Goal: Contribute content: Contribute content

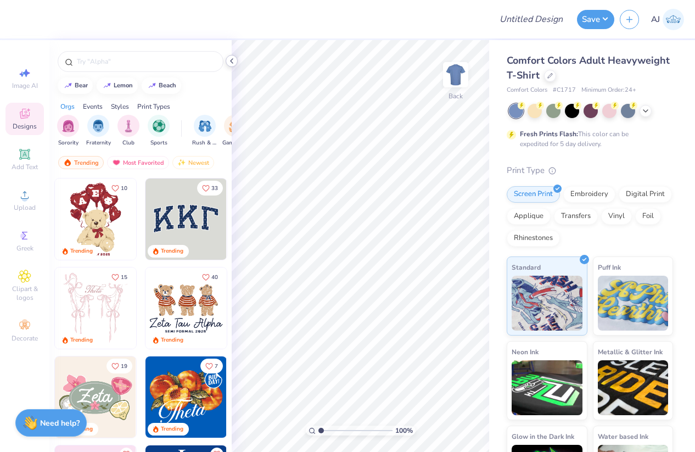
click at [234, 60] on icon at bounding box center [231, 61] width 9 height 9
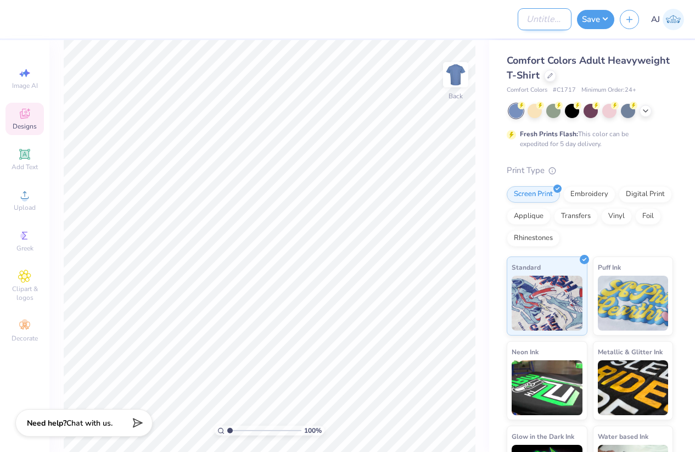
click at [537, 21] on input "Design Title" at bounding box center [545, 19] width 54 height 22
paste input "FPS239481"
type input "FPS239481"
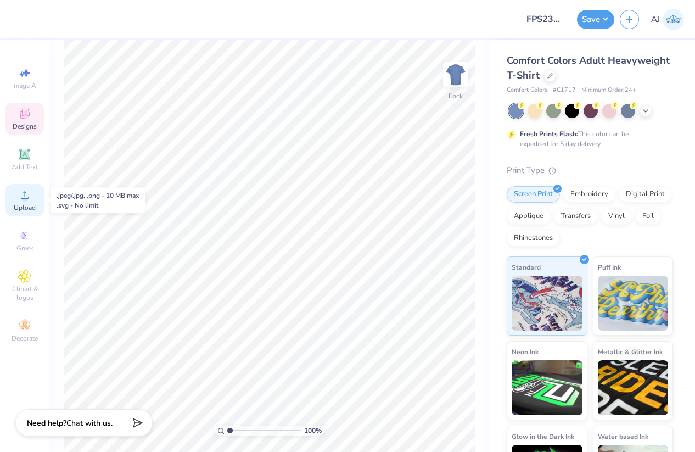
click at [34, 203] on span "Upload" at bounding box center [25, 207] width 22 height 9
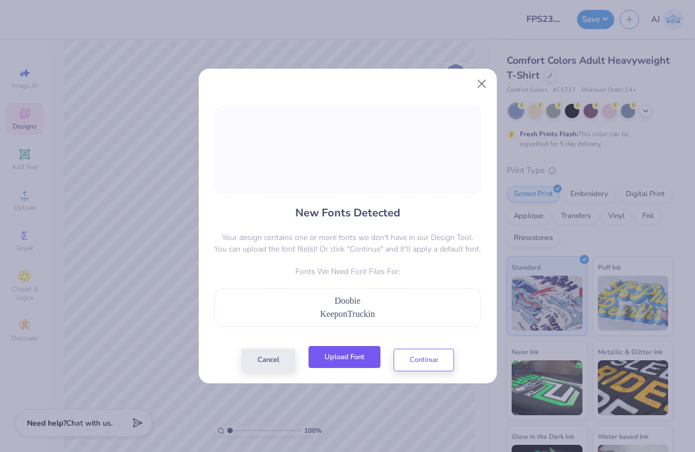
click at [353, 362] on button "Upload Font" at bounding box center [345, 357] width 72 height 23
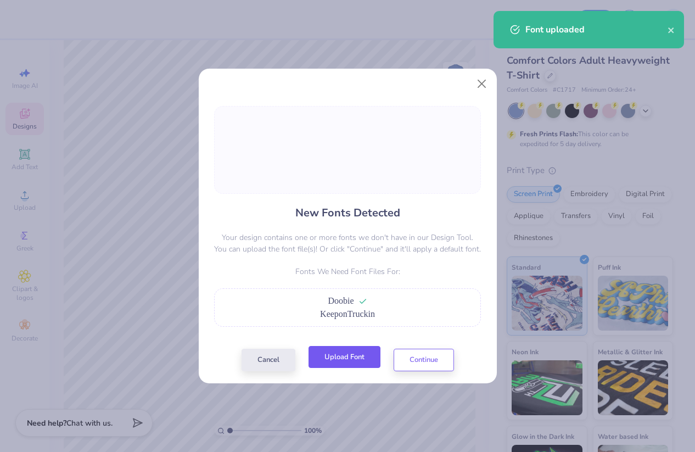
click at [357, 366] on button "Upload Font" at bounding box center [345, 357] width 72 height 23
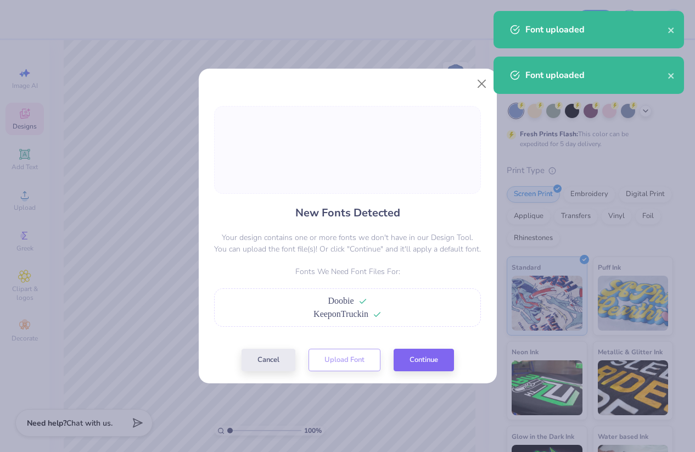
click at [409, 347] on div "New Fonts Detected Your design contains one or more fonts we don't have in our …" at bounding box center [348, 238] width 274 height 265
click at [422, 362] on button "Continue" at bounding box center [424, 357] width 60 height 23
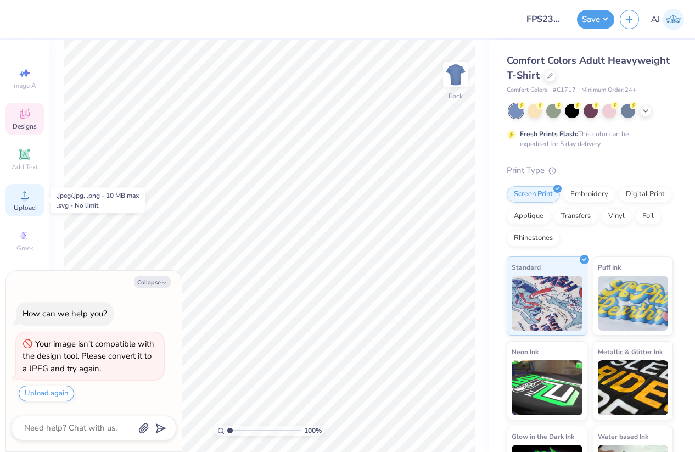
click at [34, 193] on div "Upload" at bounding box center [24, 200] width 38 height 32
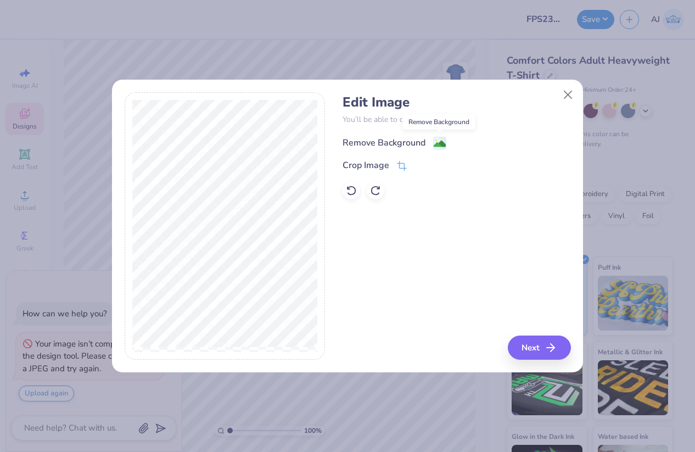
click at [439, 145] on image at bounding box center [440, 144] width 12 height 12
click at [543, 346] on button "Next" at bounding box center [541, 348] width 63 height 24
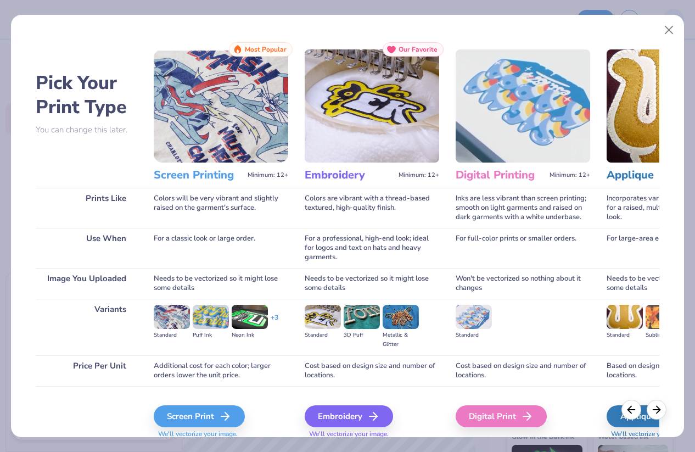
click at [511, 100] on img at bounding box center [523, 105] width 135 height 113
click at [668, 25] on button "Close" at bounding box center [669, 30] width 21 height 21
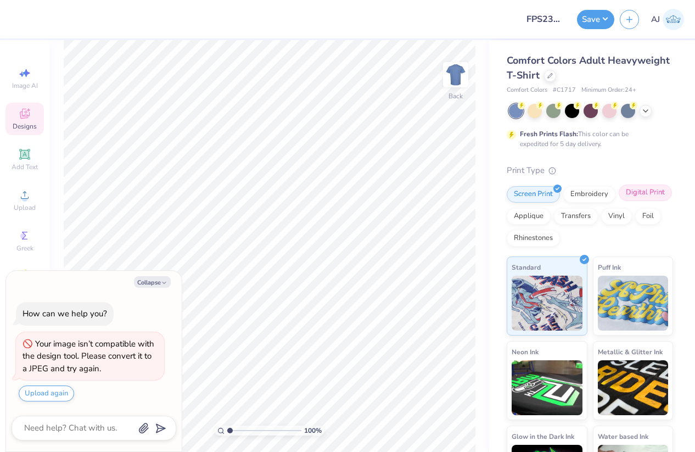
click at [634, 191] on div "Digital Print" at bounding box center [645, 193] width 53 height 16
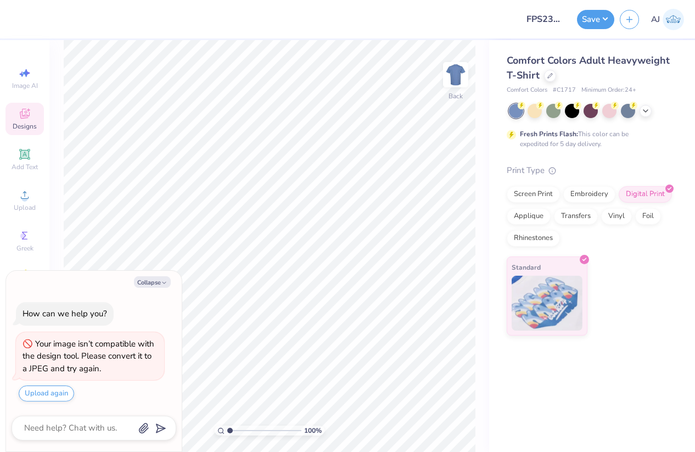
click at [542, 77] on div "Comfort Colors Adult Heavyweight T-Shirt" at bounding box center [590, 68] width 166 height 30
click at [549, 75] on icon at bounding box center [550, 74] width 5 height 5
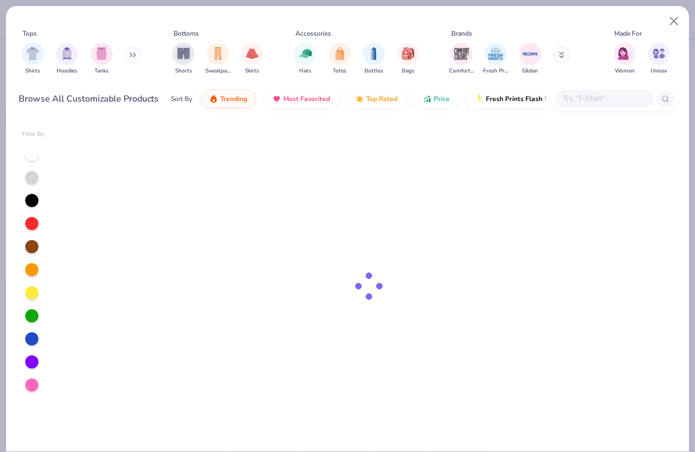
type textarea "x"
click at [581, 91] on div at bounding box center [604, 99] width 99 height 18
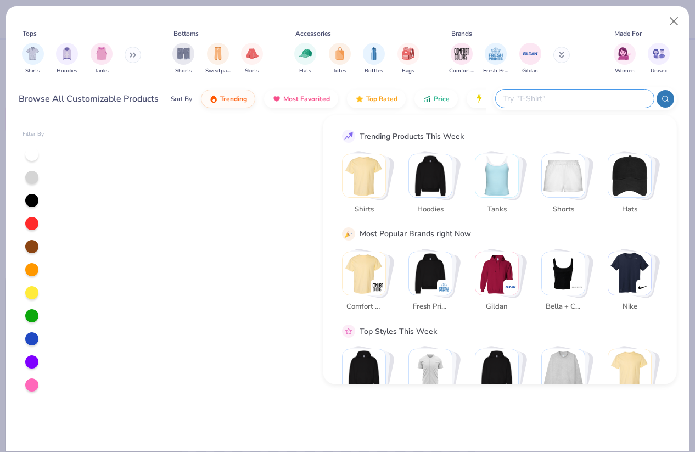
click at [584, 96] on input "text" at bounding box center [575, 98] width 144 height 13
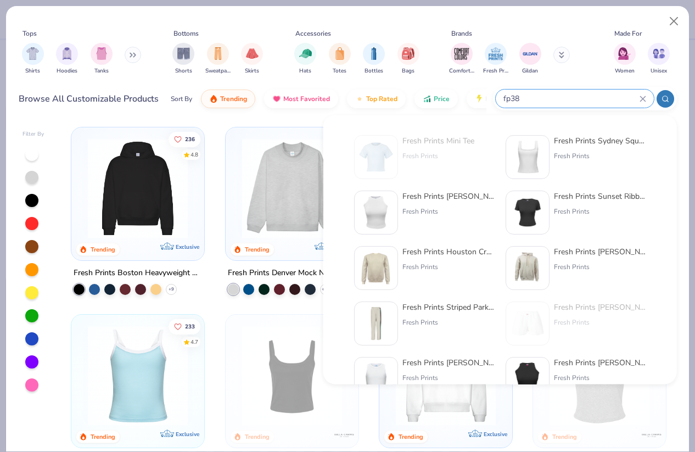
type input "fp38"
click at [446, 196] on div "Fresh Prints Marilyn Tank Top" at bounding box center [449, 197] width 92 height 12
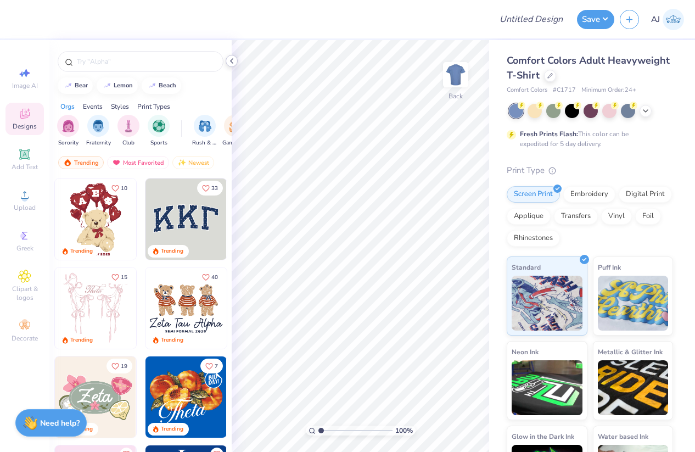
click at [231, 60] on polyline at bounding box center [232, 61] width 2 height 4
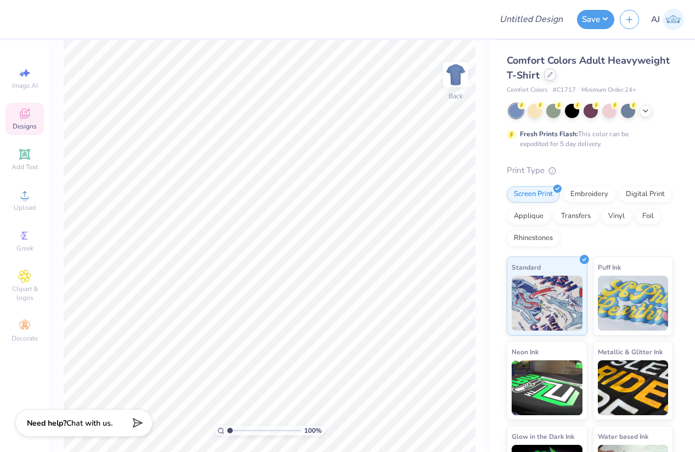
click at [549, 77] on icon at bounding box center [550, 74] width 5 height 5
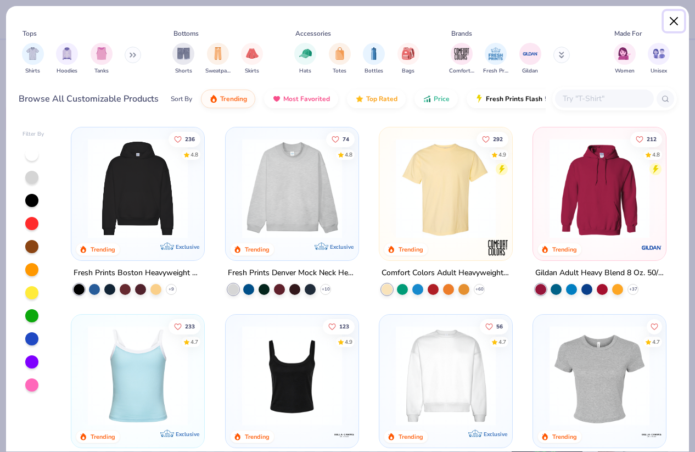
click at [667, 20] on button "Close" at bounding box center [674, 21] width 21 height 21
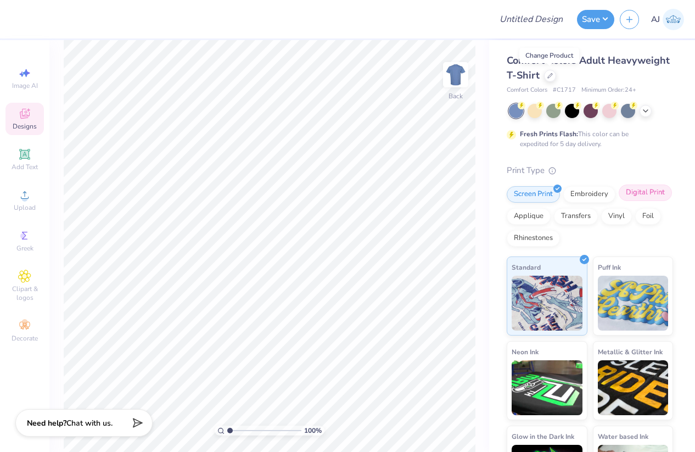
click at [645, 201] on div "Screen Print Embroidery Digital Print Applique Transfers Vinyl Foil Rhinestones" at bounding box center [590, 216] width 166 height 60
click at [648, 193] on div "Digital Print" at bounding box center [645, 193] width 53 height 16
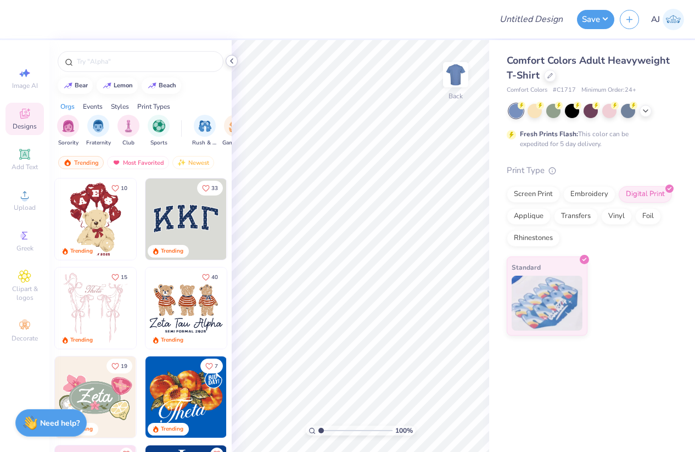
click at [232, 62] on icon at bounding box center [231, 61] width 9 height 9
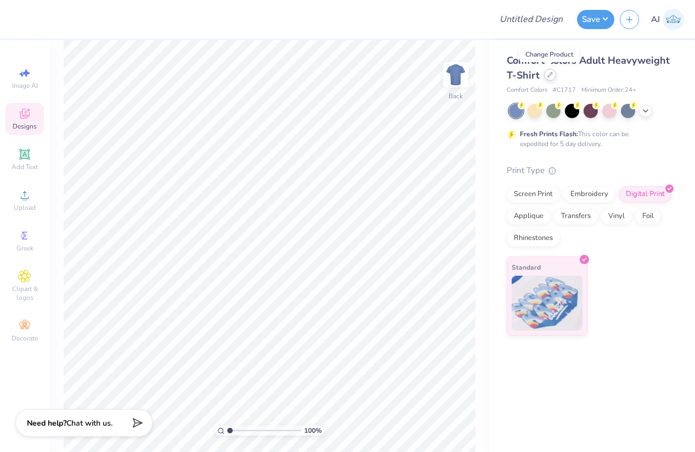
click at [549, 76] on icon at bounding box center [550, 74] width 5 height 5
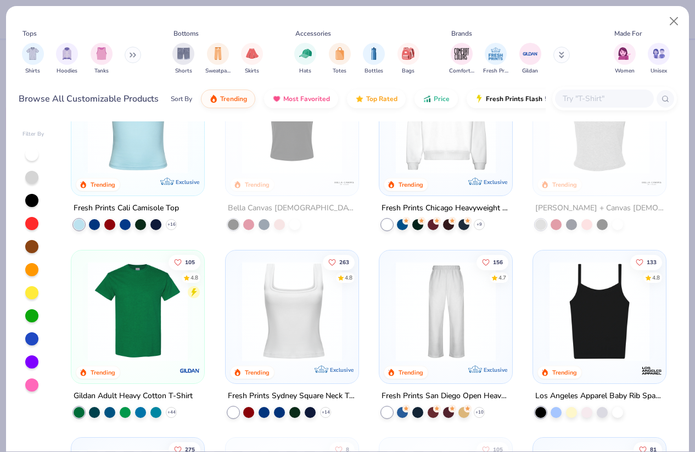
scroll to position [259, 0]
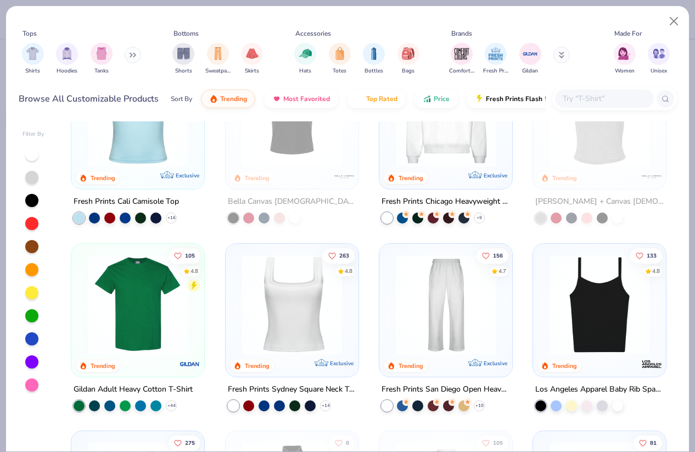
click at [288, 307] on img at bounding box center [292, 304] width 111 height 100
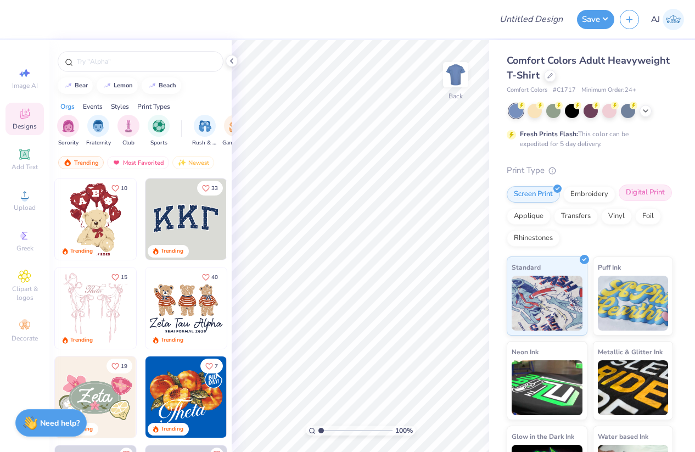
click at [638, 190] on div "Digital Print" at bounding box center [645, 193] width 53 height 16
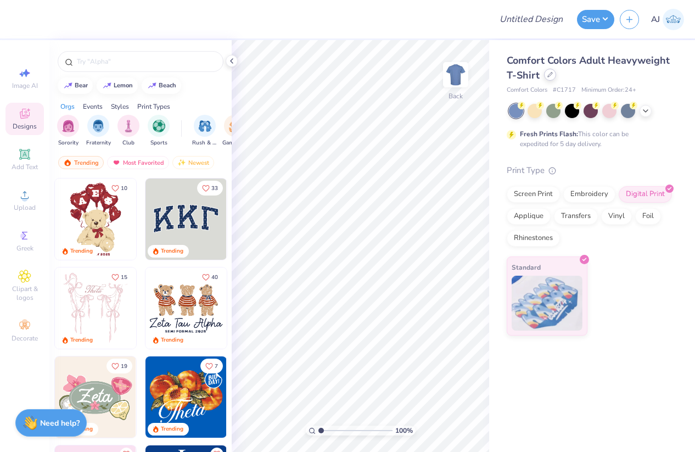
click at [550, 76] on icon at bounding box center [550, 74] width 5 height 5
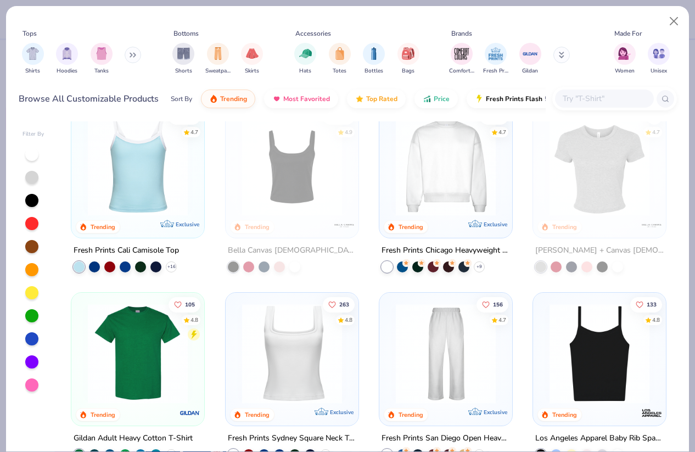
scroll to position [213, 0]
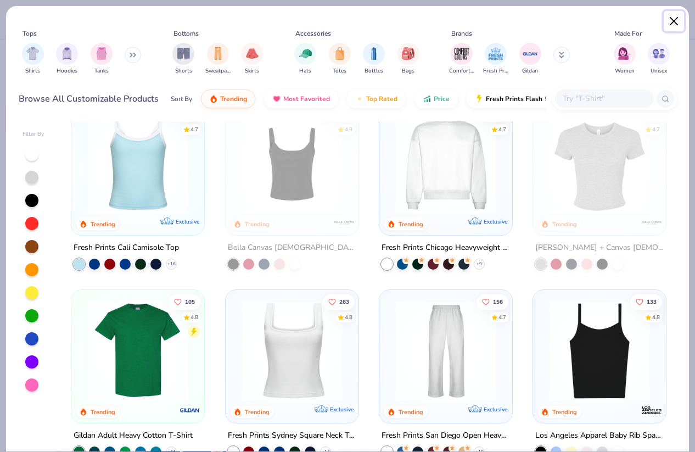
click at [670, 19] on button "Close" at bounding box center [674, 21] width 21 height 21
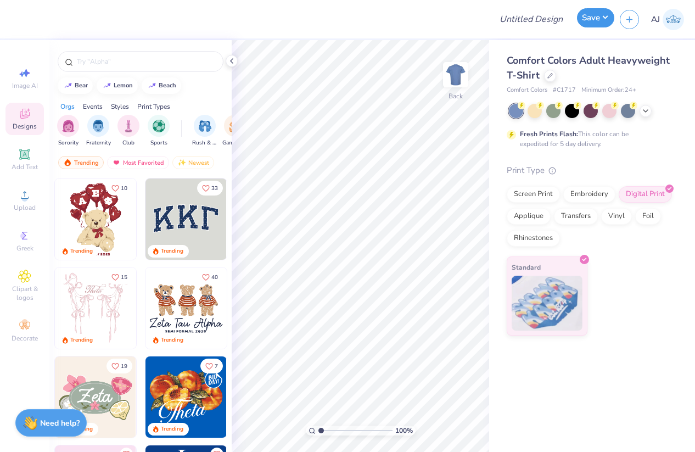
click at [608, 17] on button "Save" at bounding box center [595, 17] width 37 height 19
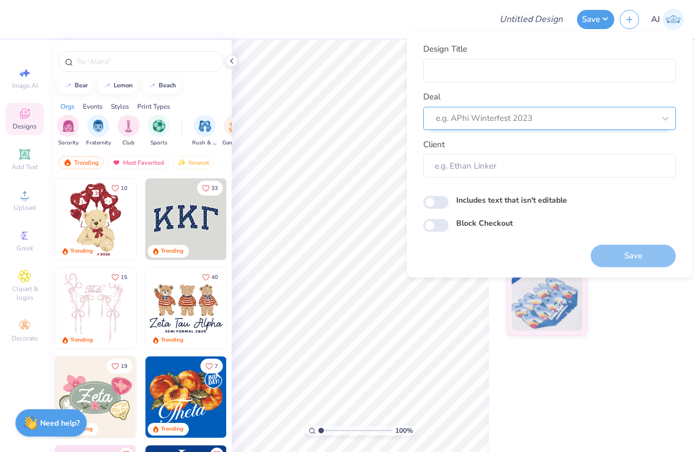
click at [614, 114] on div at bounding box center [545, 118] width 219 height 15
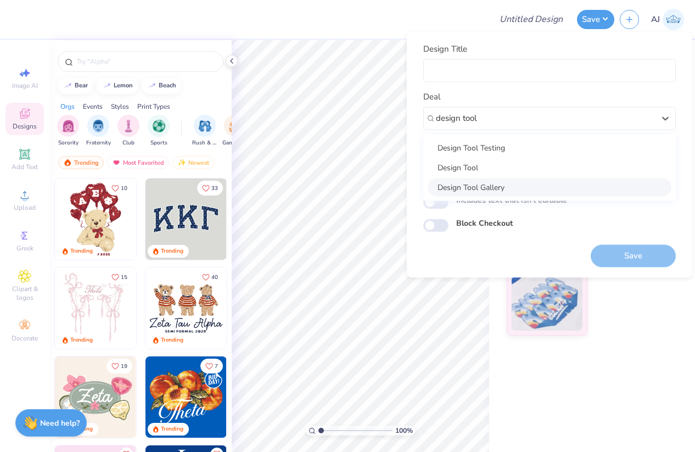
click at [494, 183] on div "Design Tool Gallery" at bounding box center [550, 187] width 244 height 18
type input "design tool"
type input "Design Tool Gallery User"
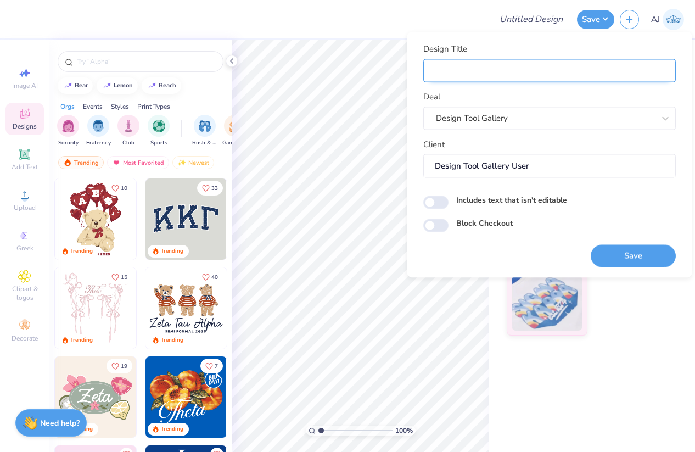
click at [522, 67] on input "Design Title" at bounding box center [550, 71] width 253 height 24
paste input "FPS239481"
type input "FPS239481"
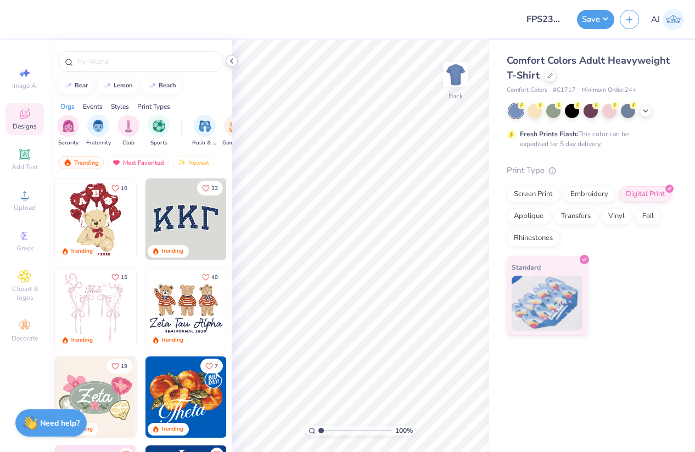
click at [232, 62] on polyline at bounding box center [232, 61] width 2 height 4
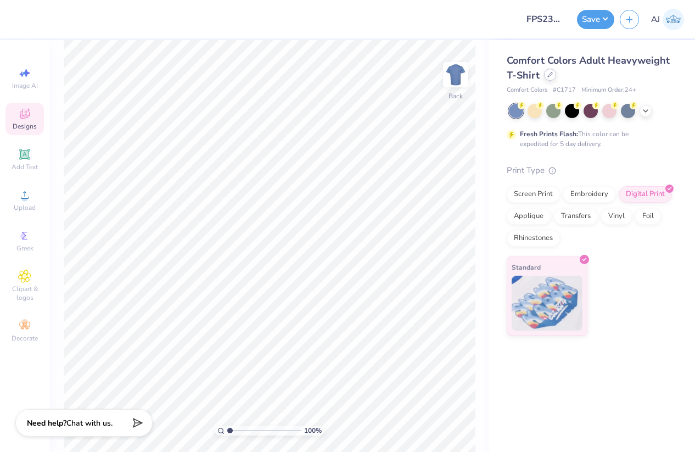
click at [548, 74] on icon at bounding box center [550, 74] width 5 height 5
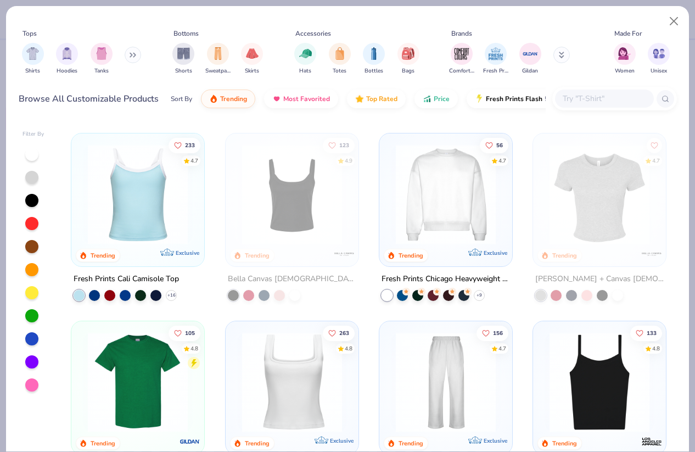
scroll to position [185, 0]
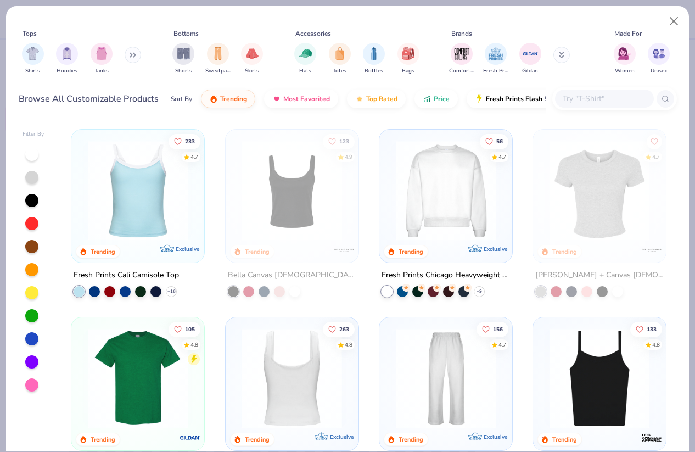
click at [285, 384] on img at bounding box center [291, 378] width 111 height 100
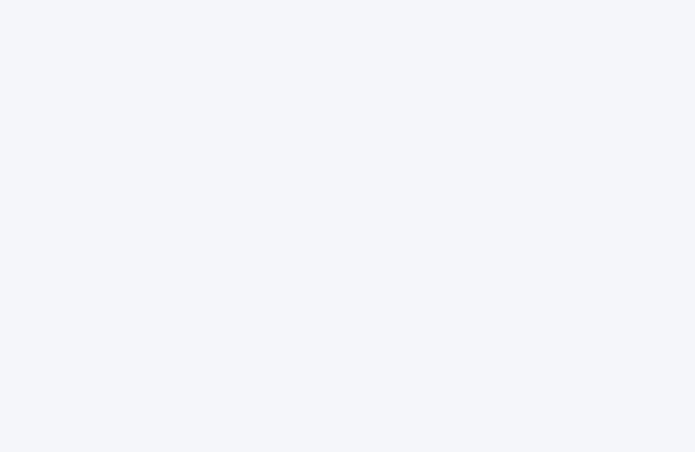
click at [272, 106] on div at bounding box center [347, 226] width 695 height 452
click at [448, 264] on div at bounding box center [347, 226] width 695 height 452
click at [270, 254] on div at bounding box center [347, 226] width 695 height 452
click at [247, 282] on div at bounding box center [347, 226] width 695 height 452
click at [225, 248] on div at bounding box center [347, 226] width 695 height 452
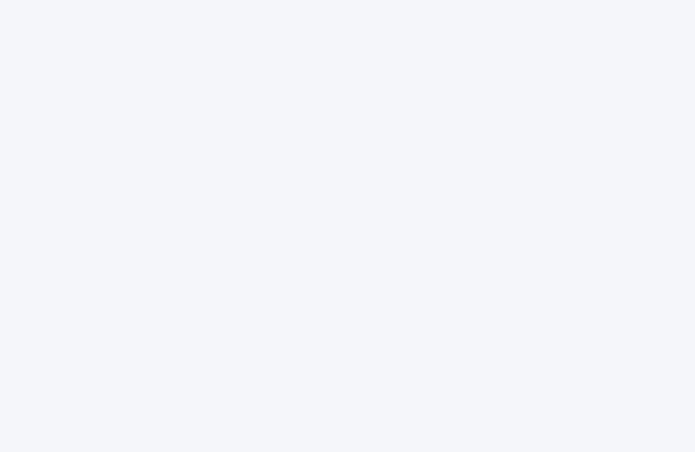
click at [227, 265] on div at bounding box center [347, 226] width 695 height 452
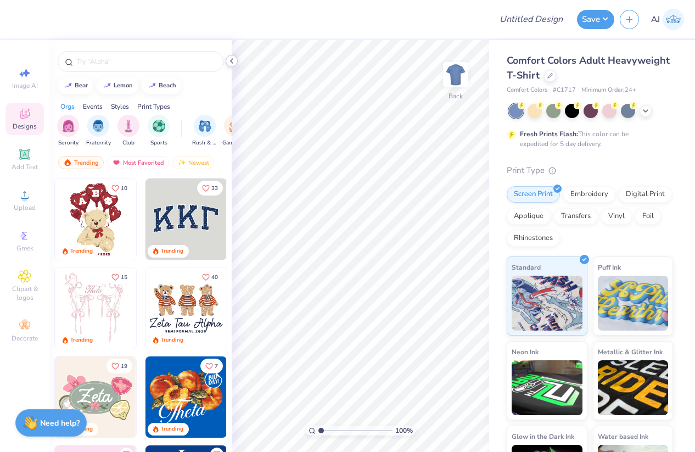
click at [231, 58] on icon at bounding box center [231, 61] width 9 height 9
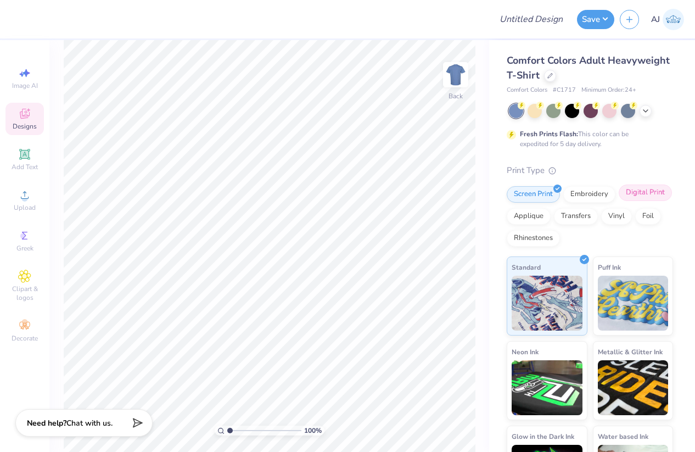
click at [650, 193] on div "Digital Print" at bounding box center [645, 193] width 53 height 16
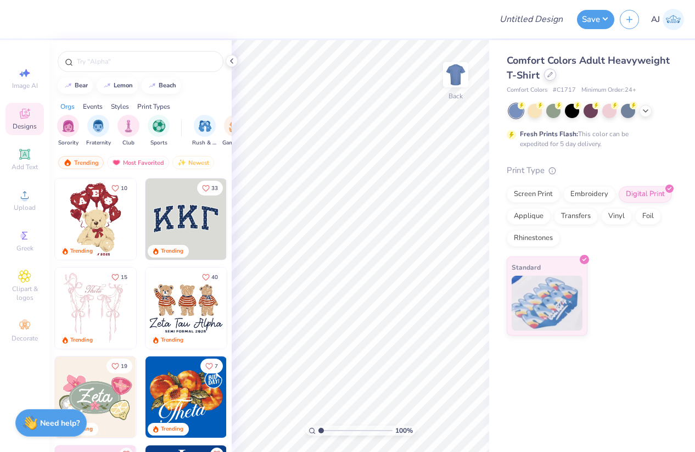
click at [548, 76] on icon at bounding box center [550, 75] width 4 height 4
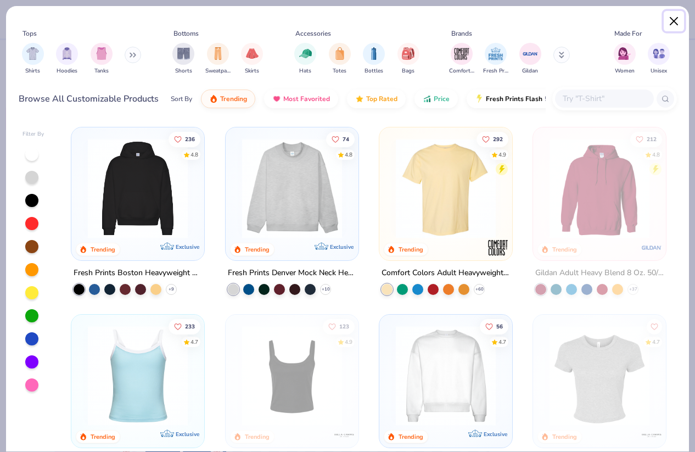
click at [676, 20] on button "Close" at bounding box center [674, 21] width 21 height 21
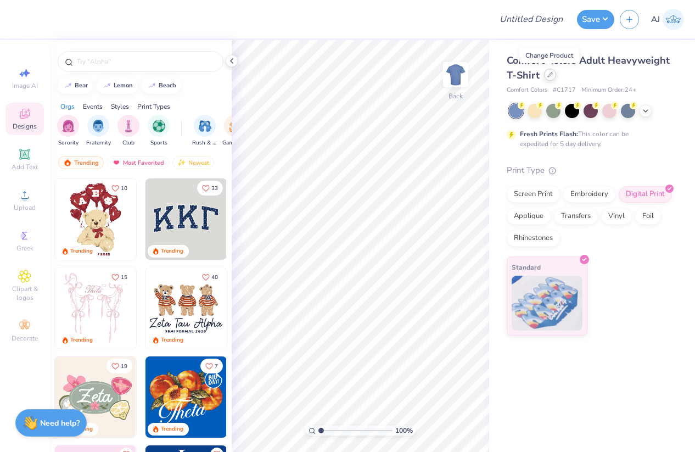
click at [550, 75] on icon at bounding box center [550, 75] width 4 height 4
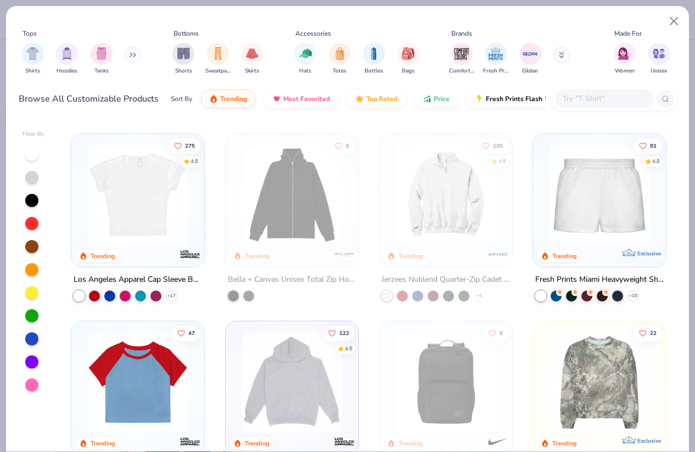
scroll to position [550, 0]
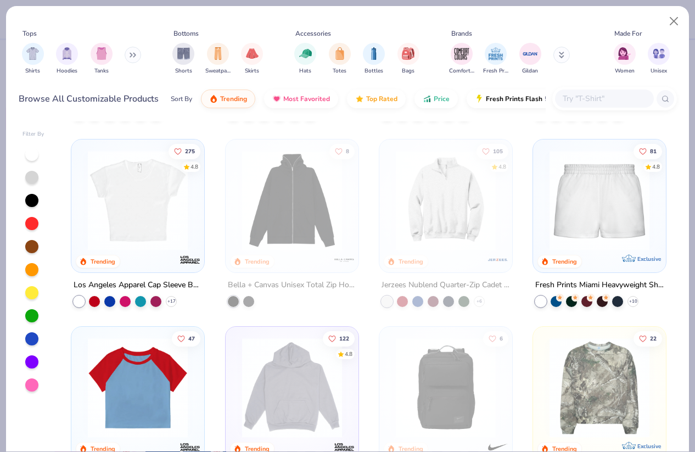
click at [138, 217] on img at bounding box center [137, 201] width 111 height 100
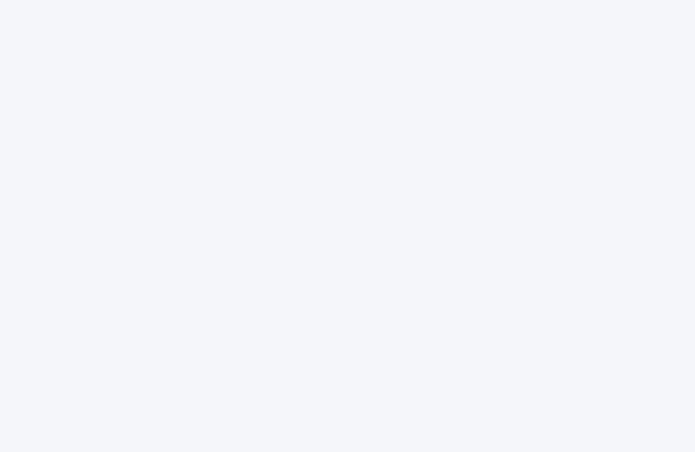
click at [233, 154] on div at bounding box center [347, 226] width 695 height 452
click at [234, 154] on div at bounding box center [347, 226] width 695 height 452
click at [235, 265] on div at bounding box center [347, 226] width 695 height 452
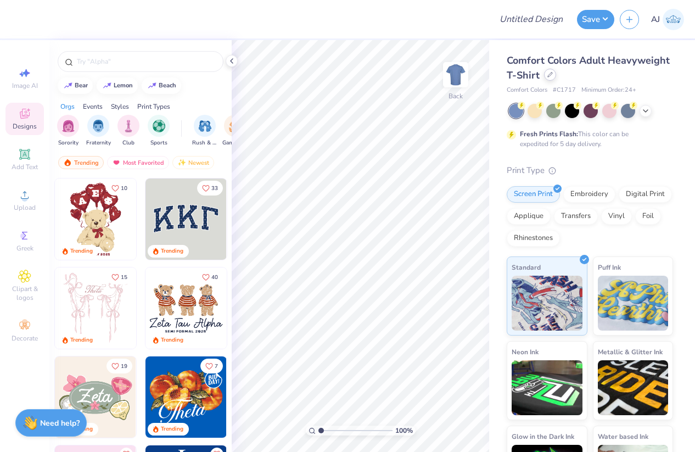
click at [553, 76] on div at bounding box center [550, 75] width 12 height 12
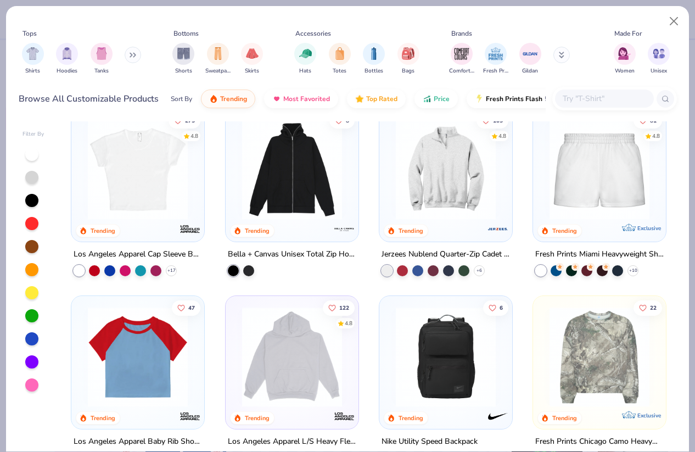
scroll to position [588, 0]
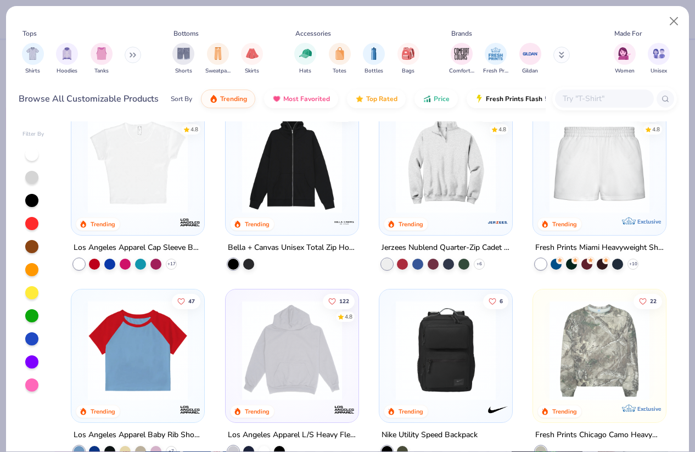
click at [162, 178] on img at bounding box center [137, 163] width 111 height 100
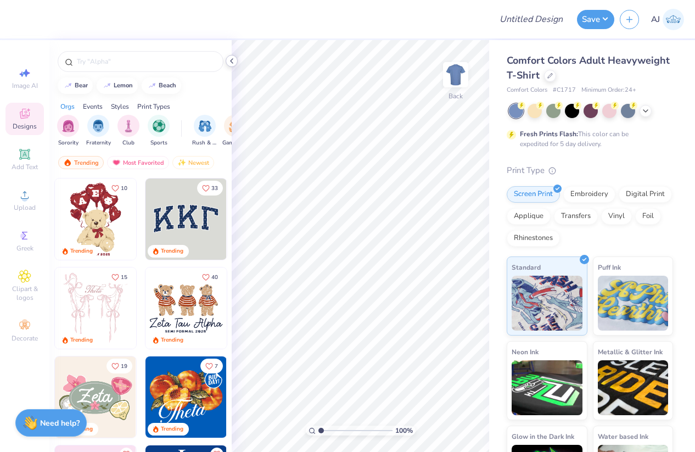
click at [233, 64] on icon at bounding box center [231, 61] width 9 height 9
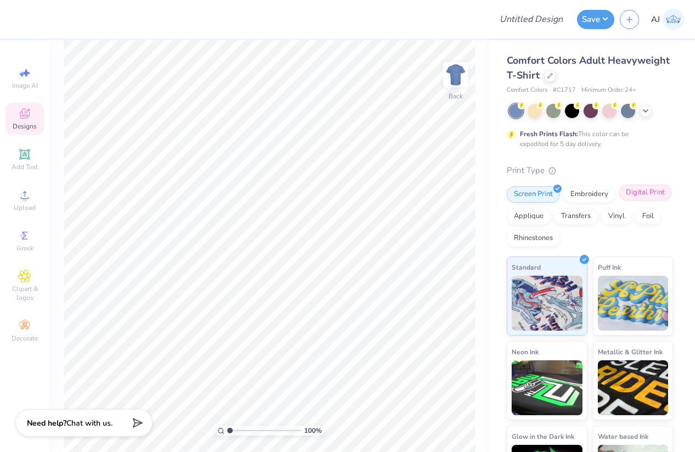
click at [643, 192] on div "Digital Print" at bounding box center [645, 193] width 53 height 16
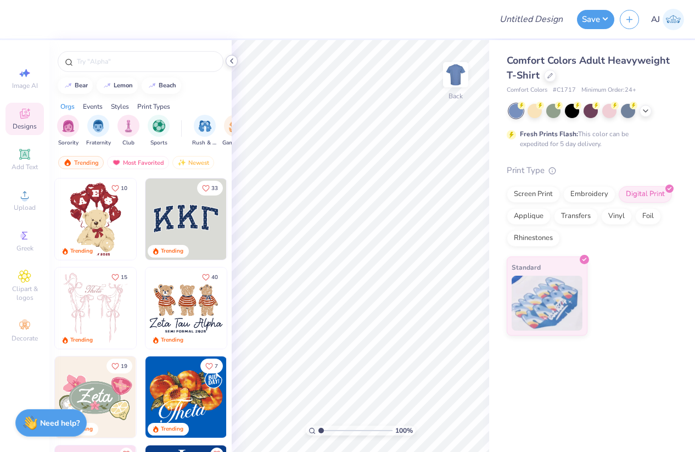
click at [232, 62] on icon at bounding box center [231, 61] width 9 height 9
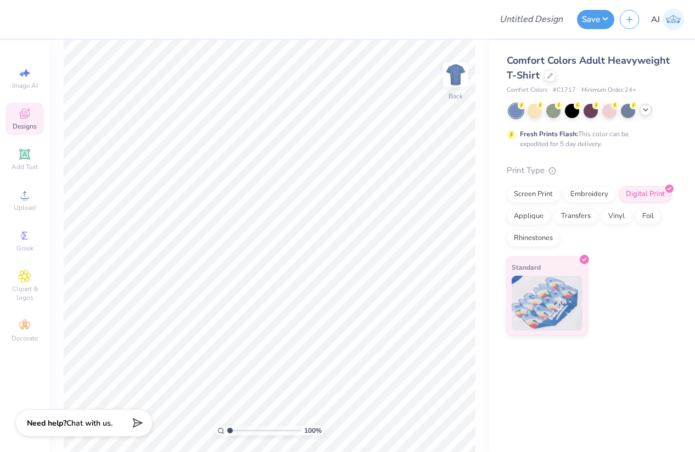
click at [650, 112] on icon at bounding box center [646, 109] width 9 height 9
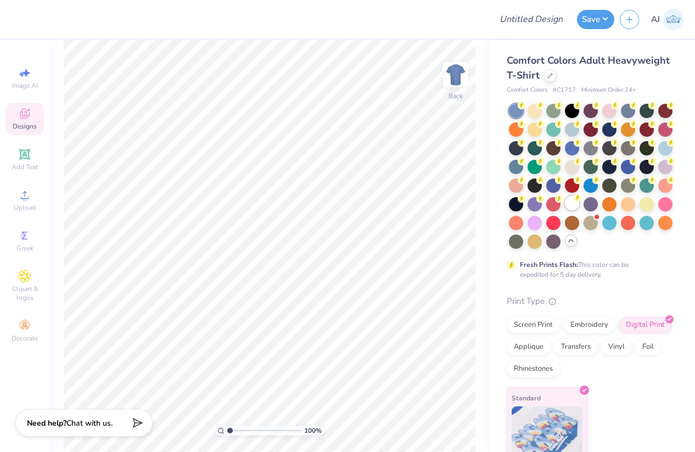
click at [571, 209] on div at bounding box center [572, 203] width 14 height 14
click at [606, 18] on button "Save" at bounding box center [595, 17] width 37 height 19
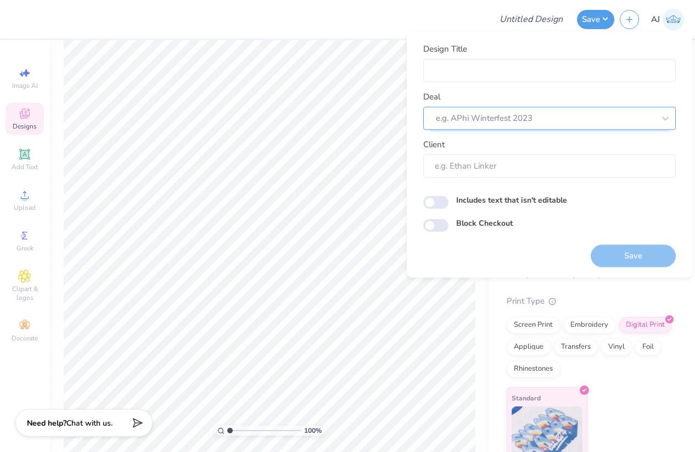
click at [553, 121] on div at bounding box center [545, 118] width 219 height 15
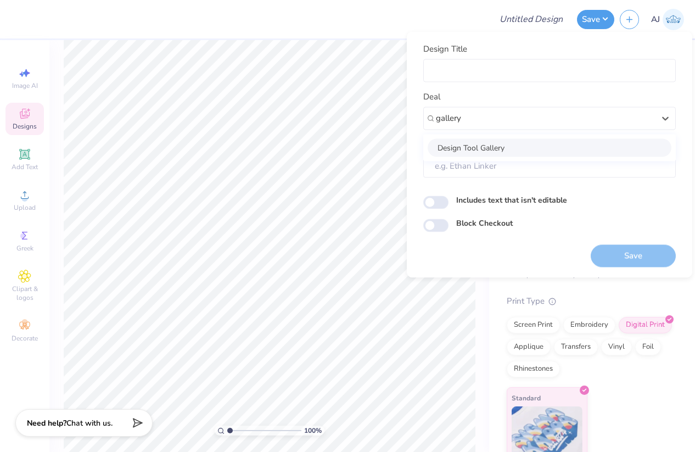
click at [488, 149] on div "Design Tool Gallery" at bounding box center [550, 147] width 244 height 18
type input "gallery"
type input "Design Tool Gallery User"
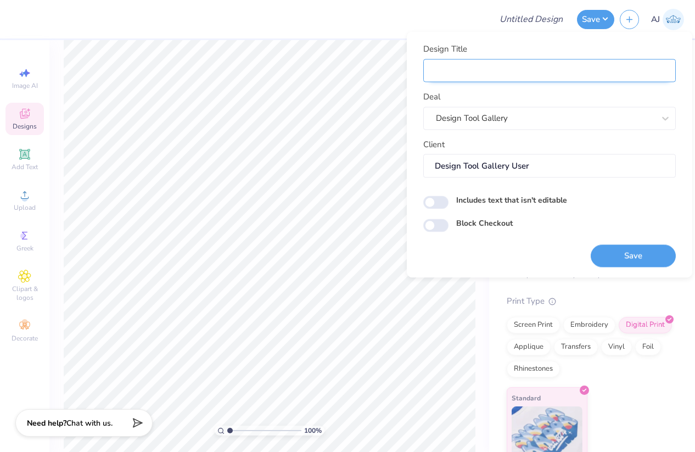
click at [480, 63] on input "Design Title" at bounding box center [550, 71] width 253 height 24
paste input "FPS239481"
type input "FPS239481"
click at [434, 204] on input "Includes text that isn't editable" at bounding box center [436, 202] width 25 height 13
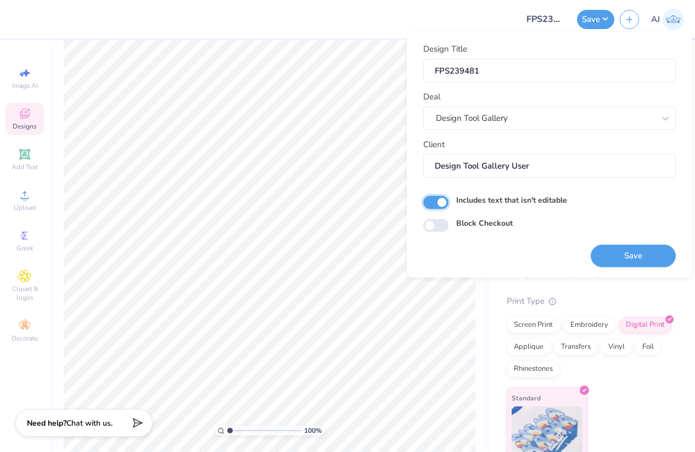
checkbox input "true"
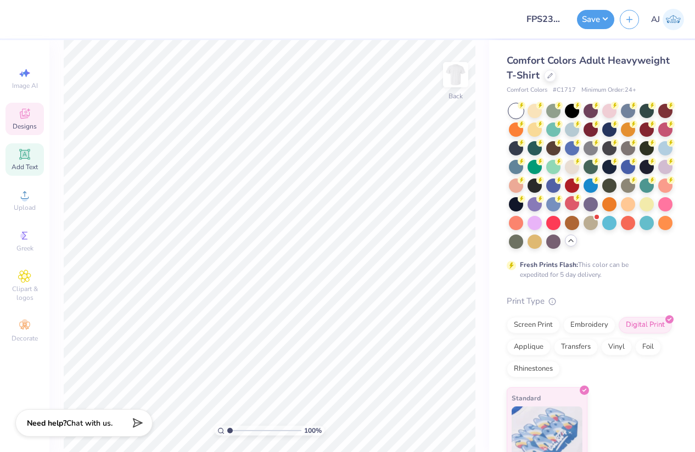
click at [25, 163] on span "Add Text" at bounding box center [25, 167] width 26 height 9
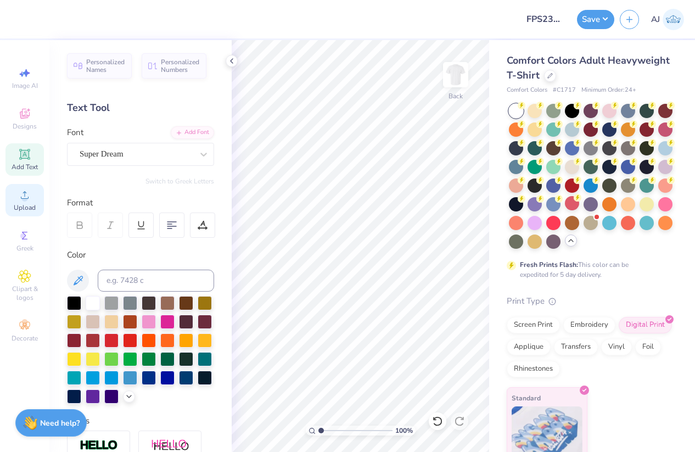
click at [19, 197] on icon at bounding box center [24, 194] width 13 height 13
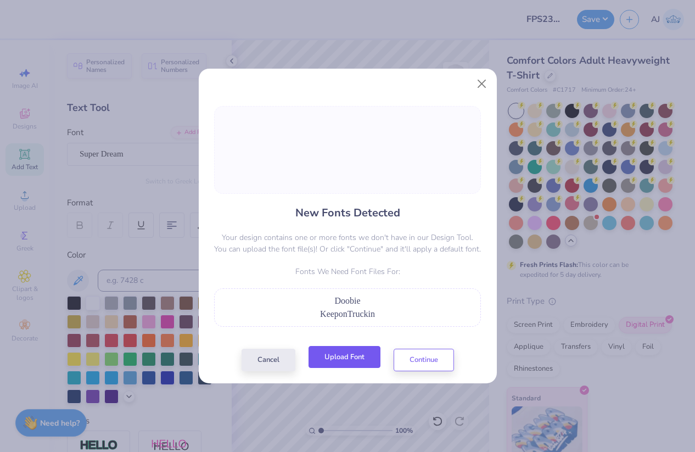
click at [351, 359] on button "Upload Font" at bounding box center [345, 357] width 72 height 23
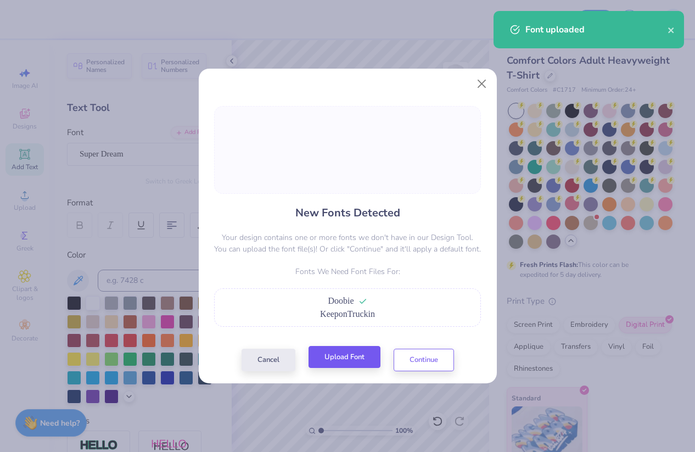
drag, startPoint x: 342, startPoint y: 381, endPoint x: 343, endPoint y: 366, distance: 14.3
click at [342, 378] on div "New Fonts Detected Your design contains one or more fonts we don't have in our …" at bounding box center [348, 238] width 298 height 290
click at [343, 363] on button "Upload Font" at bounding box center [345, 357] width 72 height 23
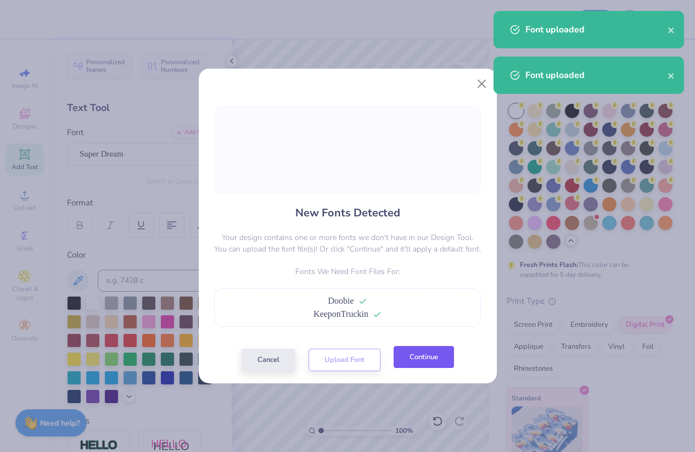
click at [432, 359] on button "Continue" at bounding box center [424, 357] width 60 height 23
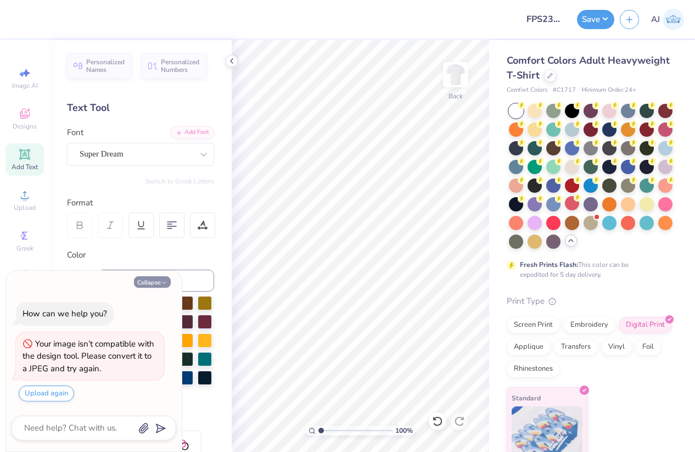
click at [153, 285] on button "Collapse" at bounding box center [152, 282] width 37 height 12
type textarea "x"
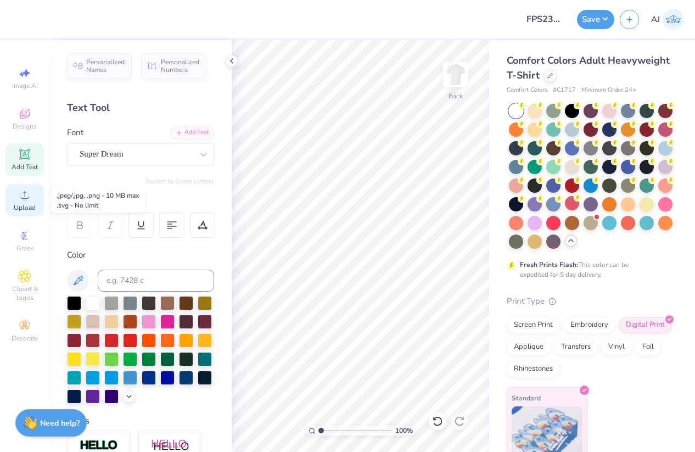
click at [28, 203] on div "Upload" at bounding box center [24, 200] width 38 height 32
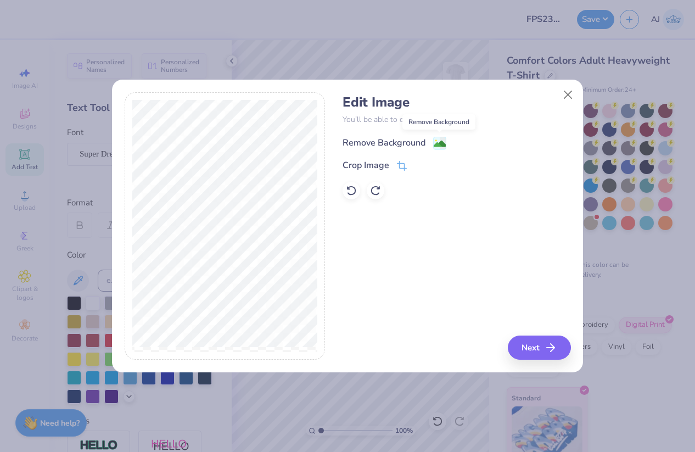
click at [436, 142] on image at bounding box center [440, 144] width 12 height 12
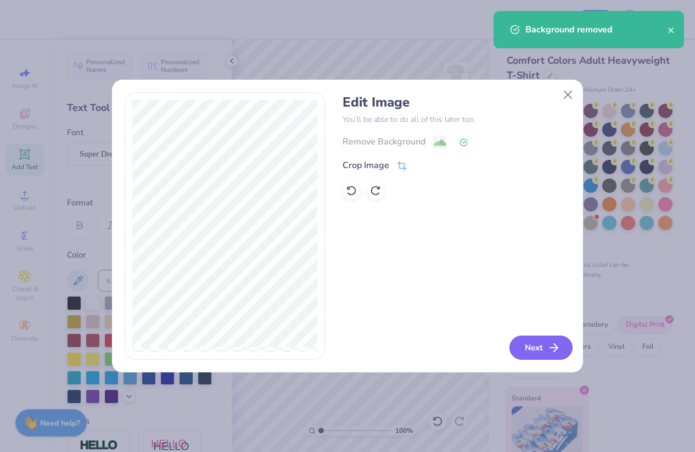
click at [535, 344] on button "Next" at bounding box center [541, 348] width 63 height 24
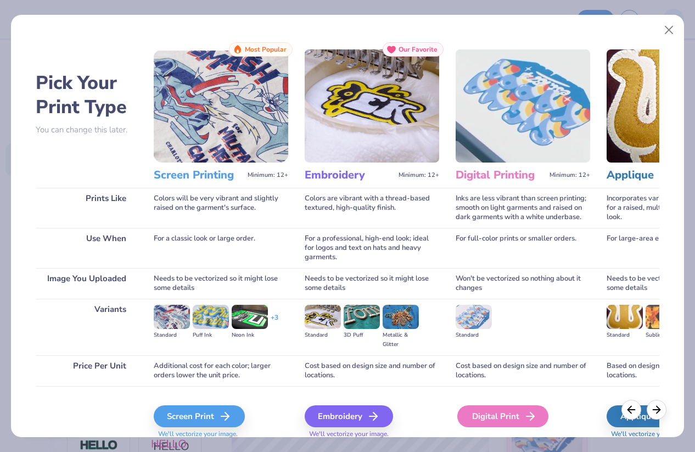
click at [505, 413] on div "Digital Print" at bounding box center [503, 416] width 91 height 22
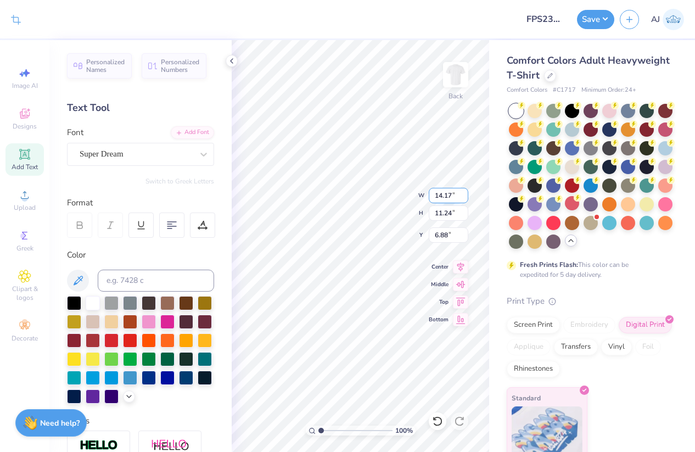
type input "8.57"
type input "6.80"
type input "3.00"
type input "9.62"
type input "7.63"
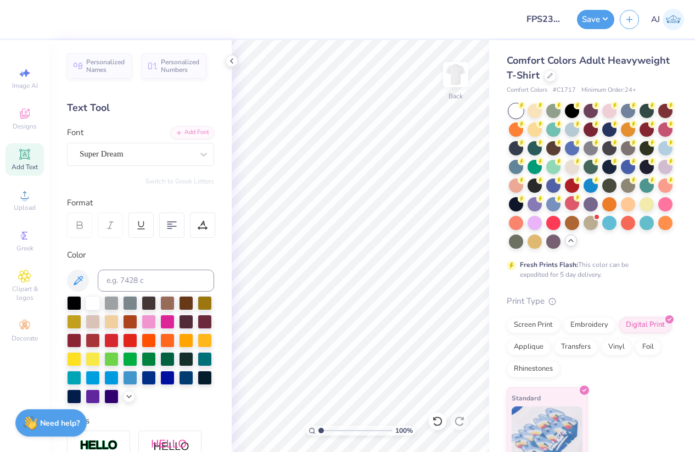
click at [27, 159] on icon at bounding box center [24, 154] width 10 height 10
click at [204, 152] on icon at bounding box center [203, 154] width 11 height 11
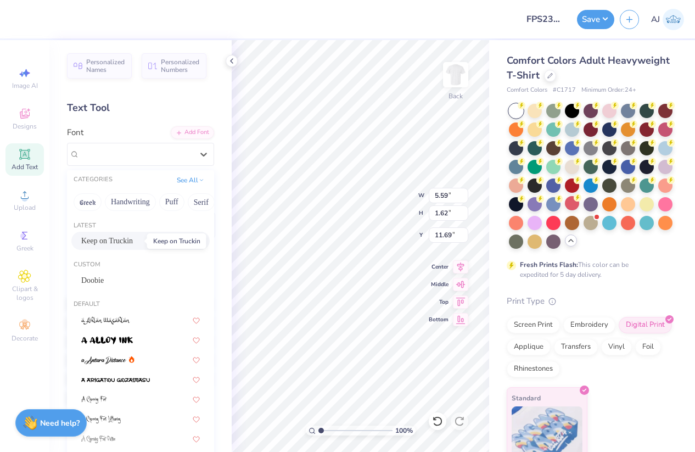
click at [114, 242] on span "Keep on Truckin" at bounding box center [107, 241] width 52 height 12
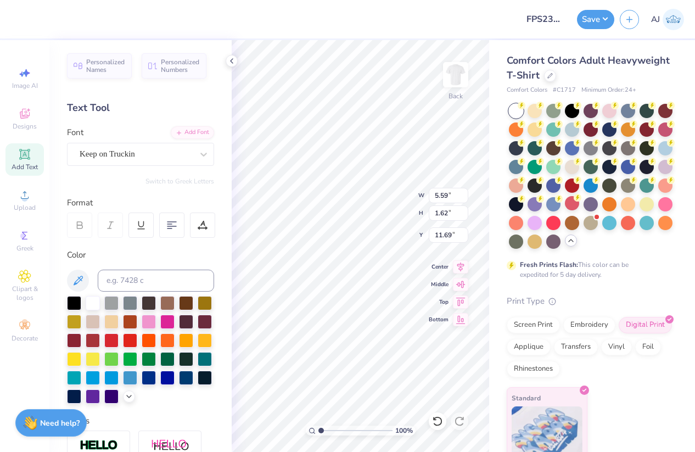
type textarea "est."
type input "4.00"
type input "1.00200300400501"
type textarea "x"
type input "1.00501503507013"
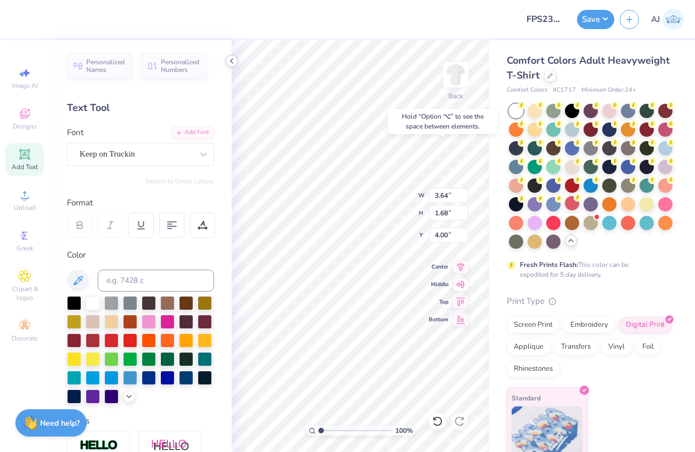
type textarea "x"
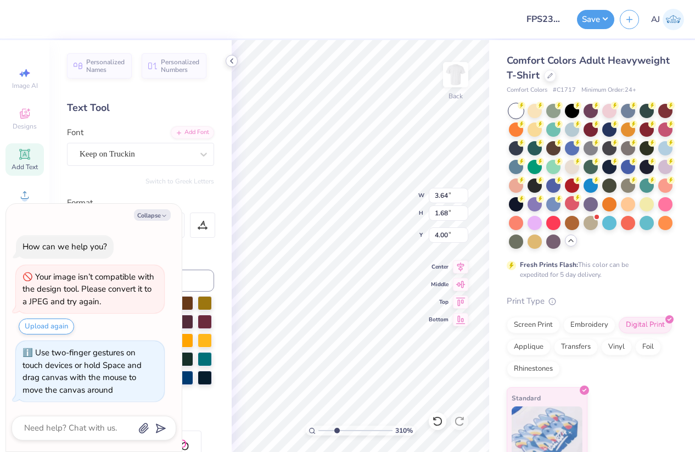
type input "3.09740720781137"
type textarea "x"
type input "3.09740720781137"
type textarea "x"
type input "3.09740720781137"
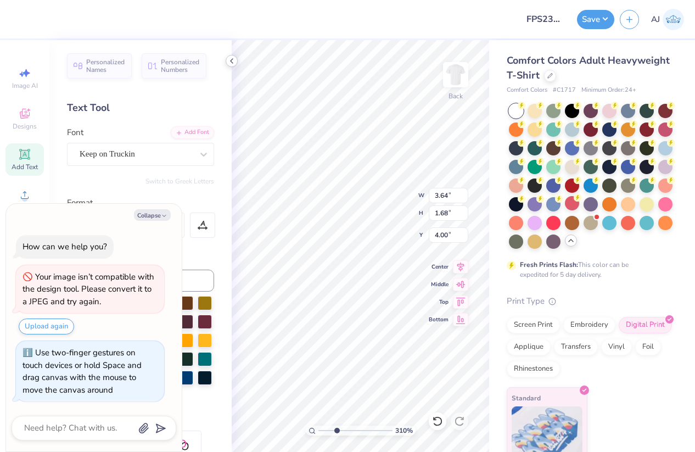
type textarea "x"
type input "3.09740720781137"
type textarea "x"
type input "4.15"
click at [231, 60] on polyline at bounding box center [232, 61] width 2 height 4
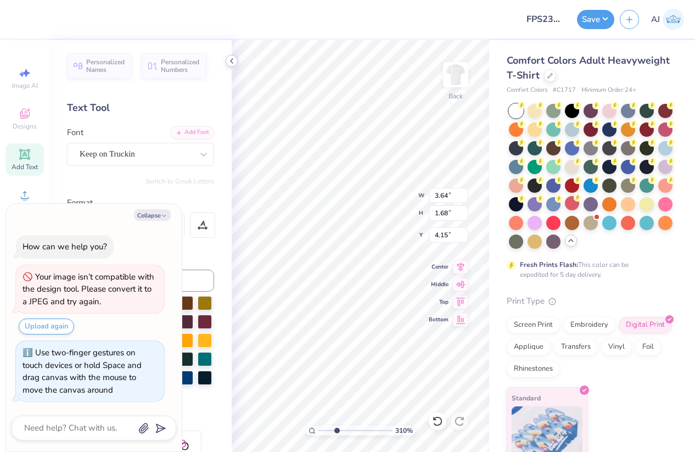
type input "3.09740720781137"
type textarea "x"
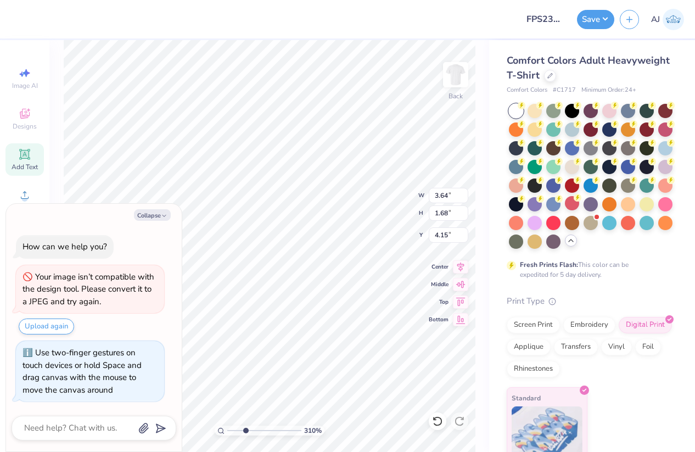
type input "3.09740720781137"
type textarea "x"
type input "3.09740720781137"
type textarea "x"
type input "3.09740720781137"
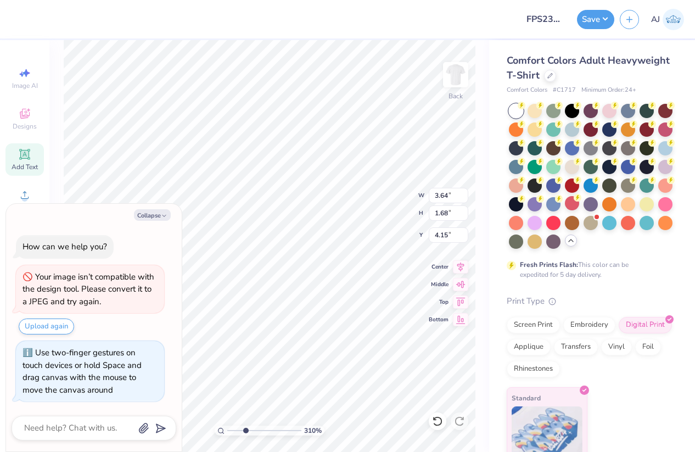
type textarea "x"
type input "3.09740720781137"
type textarea "x"
type input "4.16"
type input "3.09740720781137"
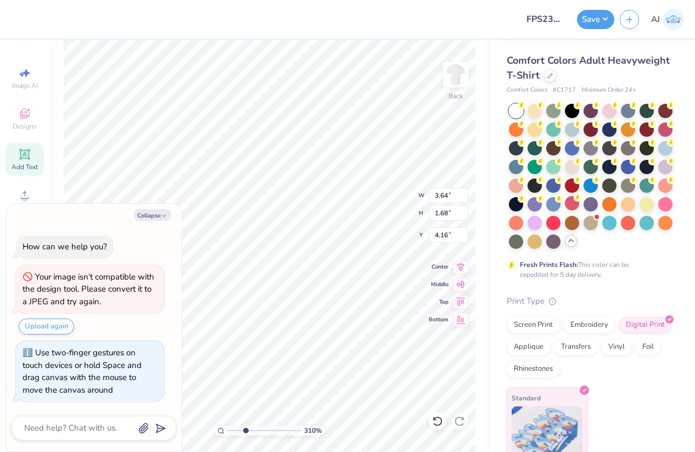
type textarea "x"
type input "3.09740720781137"
type textarea "x"
type input "3.09740720781137"
type textarea "x"
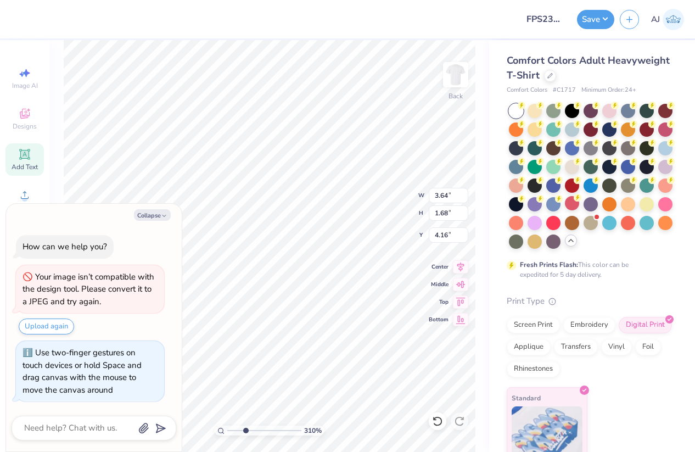
type input "3.09740720781137"
type textarea "x"
type input "1.28"
type input "0.59"
type input "5.25"
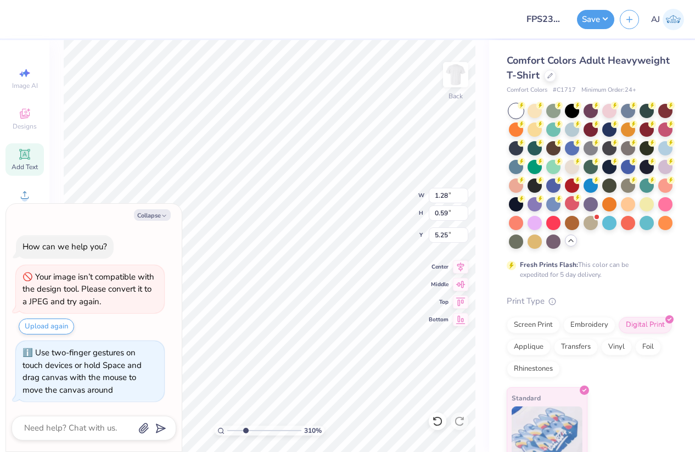
type input "3.09740720781137"
type textarea "x"
type input "9.62"
type input "7.63"
type input "3.00"
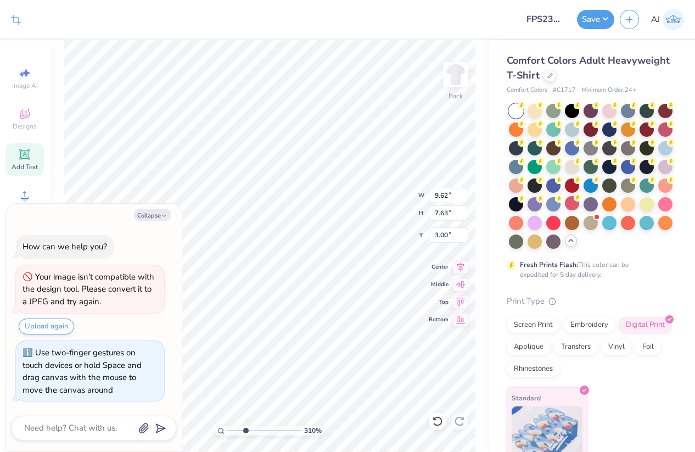
type input "3.09740720781137"
type textarea "x"
type input "3.09740720781137"
type textarea "x"
type input "3.09740720781137"
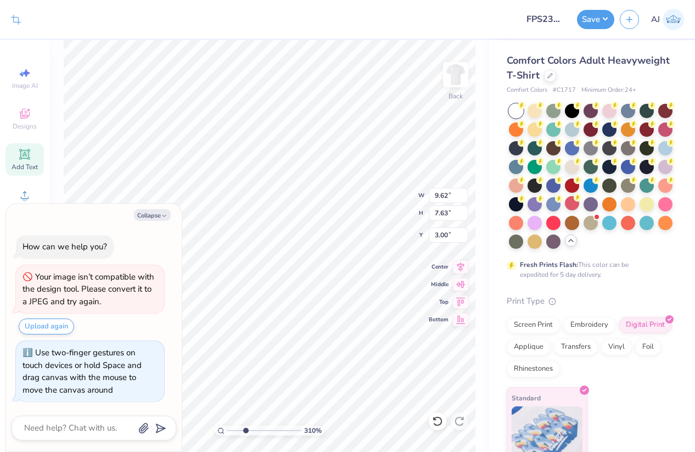
type textarea "x"
type input "2.57"
type input "3.09740720781137"
type textarea "x"
type input "3.09740720781137"
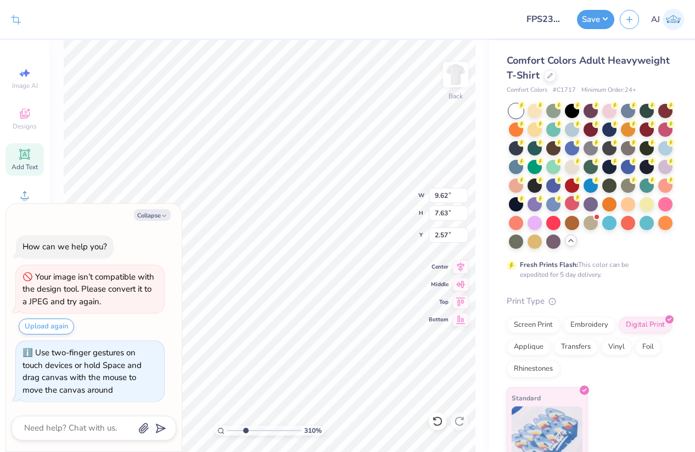
type textarea "x"
type input "3.09740720781137"
type textarea "x"
type input "3.09740720781137"
type textarea "x"
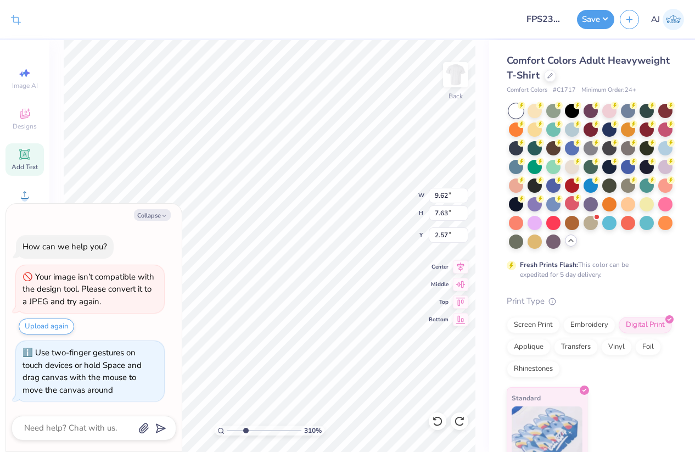
type input "3.00"
type input "3.09740720781137"
type textarea "x"
type input "1.28"
type input "0.59"
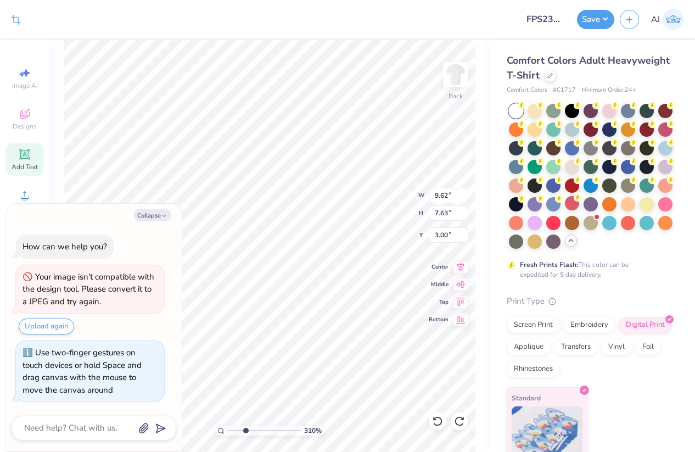
type input "5.25"
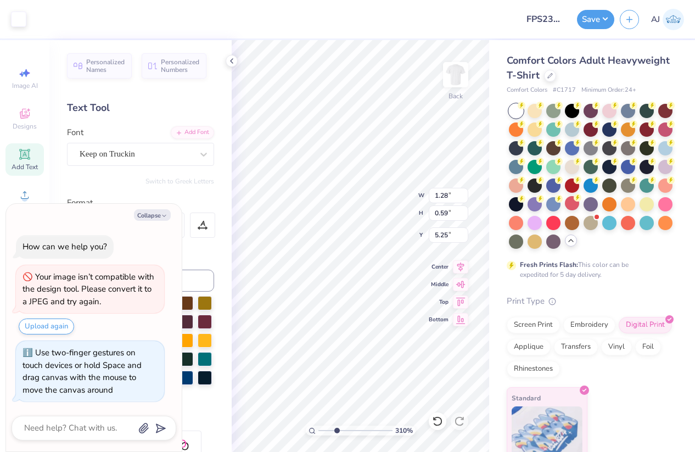
type input "3.09740720781137"
type textarea "x"
type input "3.09740720781137"
type textarea "x"
type input "3.09740720781137"
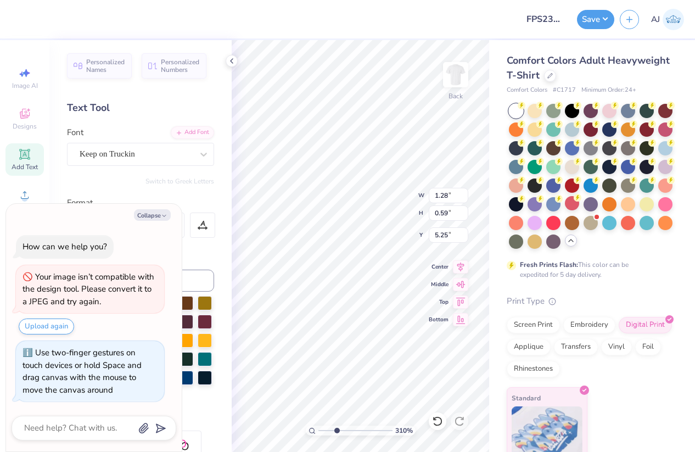
type textarea "x"
type input "3.09740720781137"
type textarea "x"
type input "3.09740720781137"
type textarea "x"
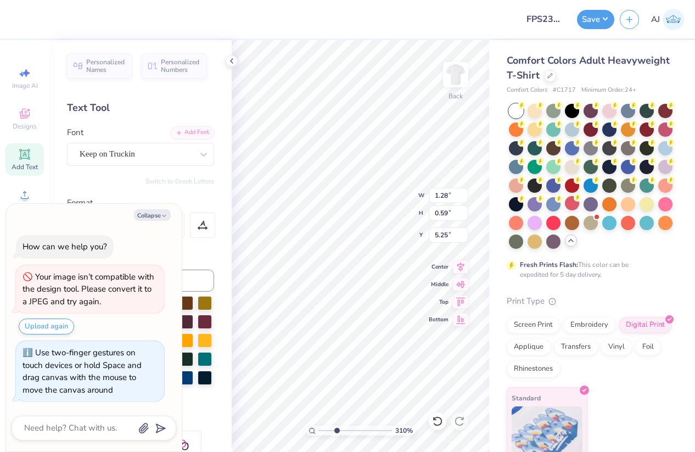
type input "3.09740720781137"
type textarea "x"
type input "4.89"
type input "3.09740720781137"
type textarea "x"
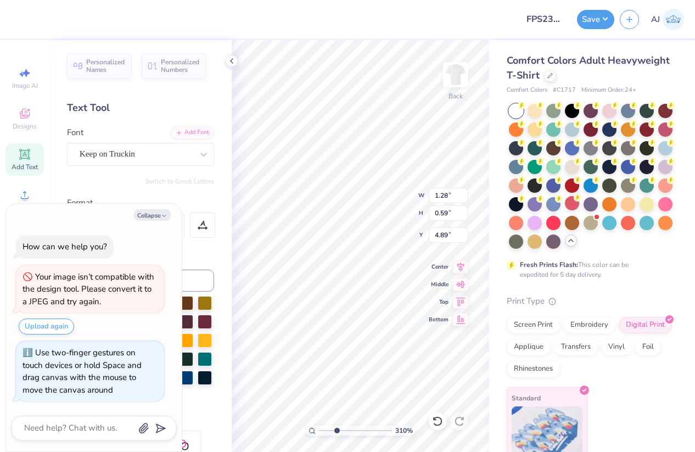
type input "3.09740720781137"
type textarea "x"
type input "3.09740720781137"
type textarea "x"
type input "3.09740720781137"
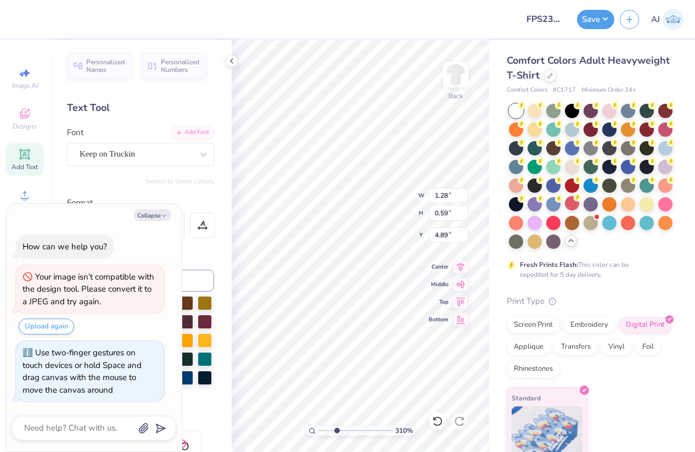
type textarea "x"
type input "4.93"
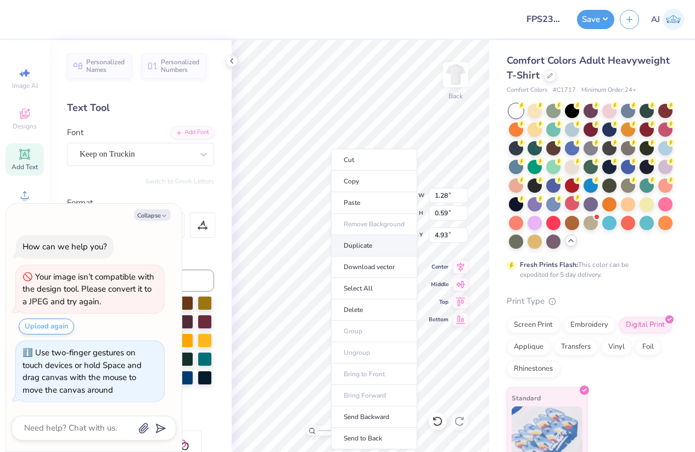
click at [366, 249] on li "Duplicate" at bounding box center [374, 245] width 86 height 21
type input "3.09740720781137"
type textarea "x"
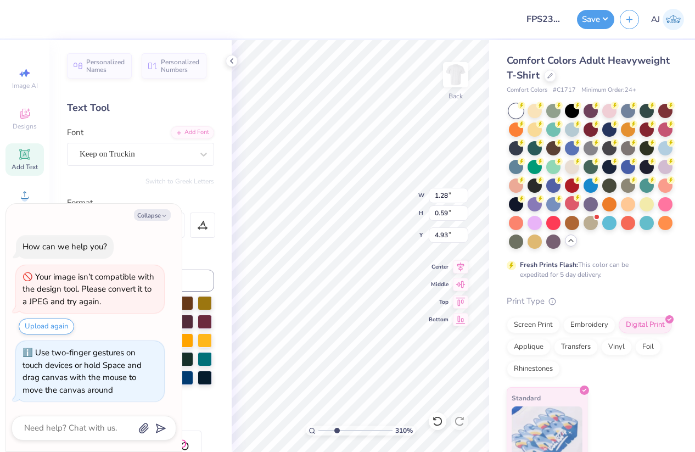
type input "3.09740720781137"
type textarea "x"
type input "3.09740720781137"
type textarea "x"
type input "5.93"
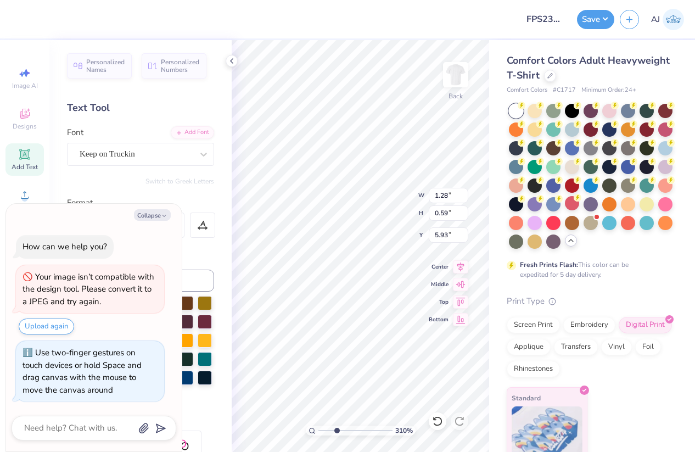
type input "3.09740720781137"
type textarea "x"
type input "3.09740720781137"
type textarea "x"
type input "3.09740720781137"
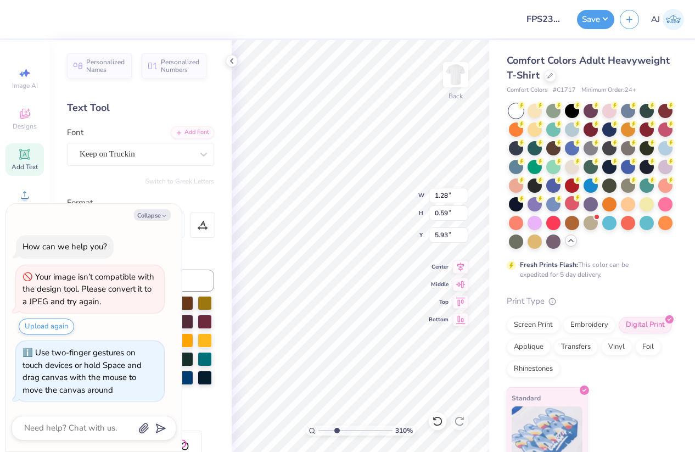
type textarea "x"
type input "3.09740720781137"
type textarea "x"
type input "5.60"
type input "3.09740720781137"
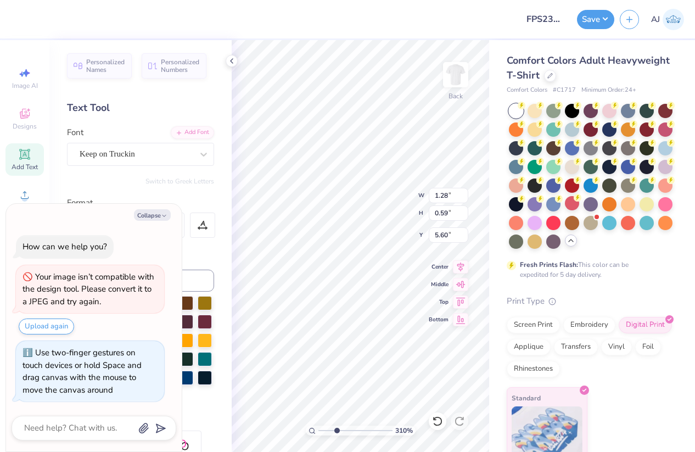
type textarea "x"
type input "9.62"
type input "7.63"
type input "3.00"
type input "3.09740720781137"
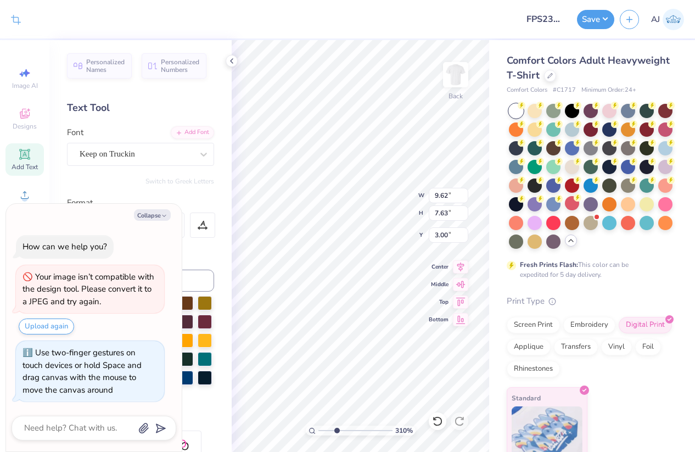
type textarea "x"
type input "1.28"
type input "0.59"
type input "5.60"
type input "3.09740720781137"
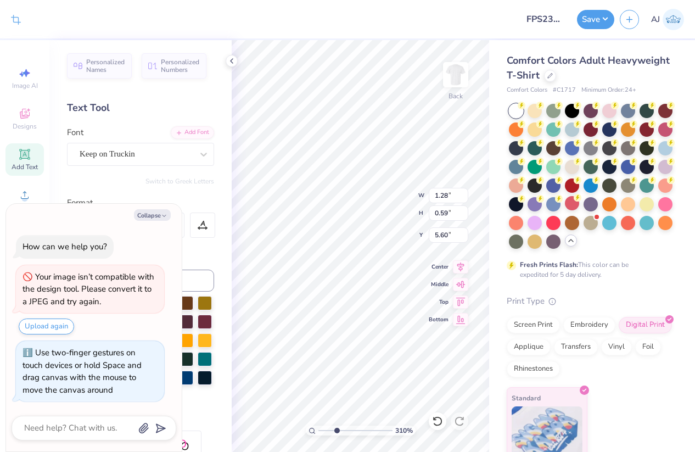
type textarea "x"
type input "3.09740720781137"
type textarea "x"
type input "3.09740720781137"
type textarea "x"
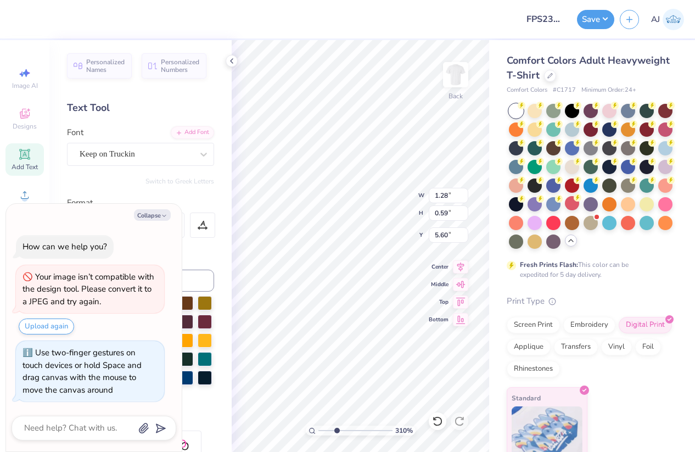
type input "3.09740720781137"
type textarea "x"
type input "3.09740720781137"
type textarea "x"
type input "3.09740720781137"
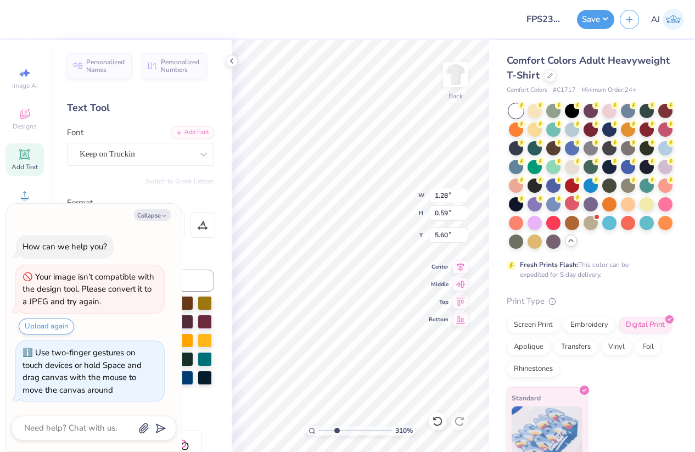
type textarea "x"
type input "3.09740720781137"
type textarea "x"
type input "3.09740720781137"
type textarea "x"
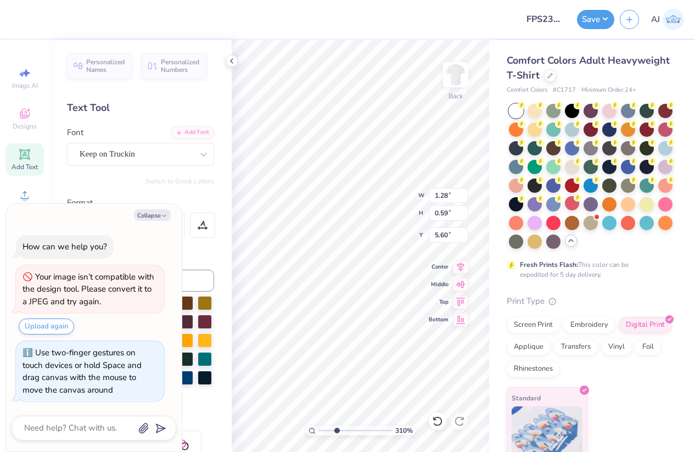
type input "3.09740720781137"
type textarea "x"
type input "3.09740720781137"
type textarea "x"
type input "3.09740720781137"
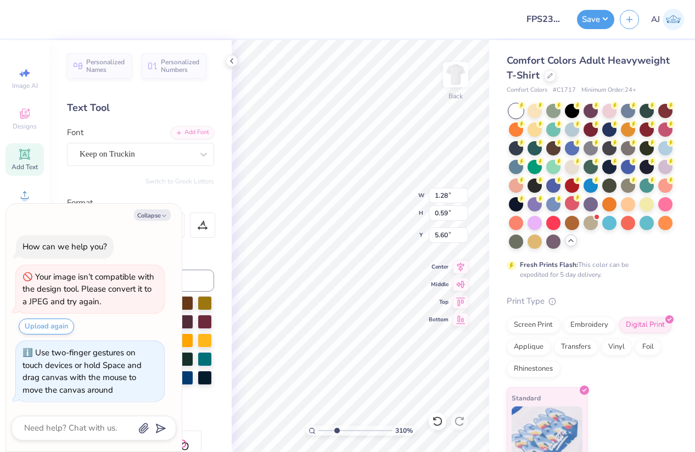
type textarea "x"
type input "3.09740720781137"
type textarea "x"
type input "3.09740720781137"
type textarea "x"
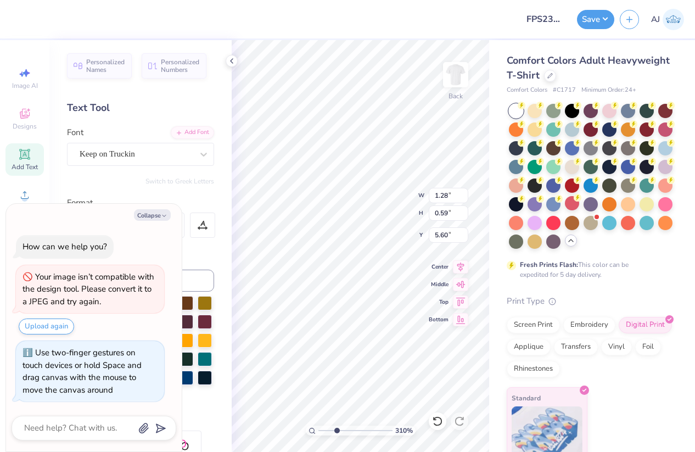
type input "3.09740720781137"
type textarea "x"
type textarea "1"
type input "3.09740720781137"
type textarea "x"
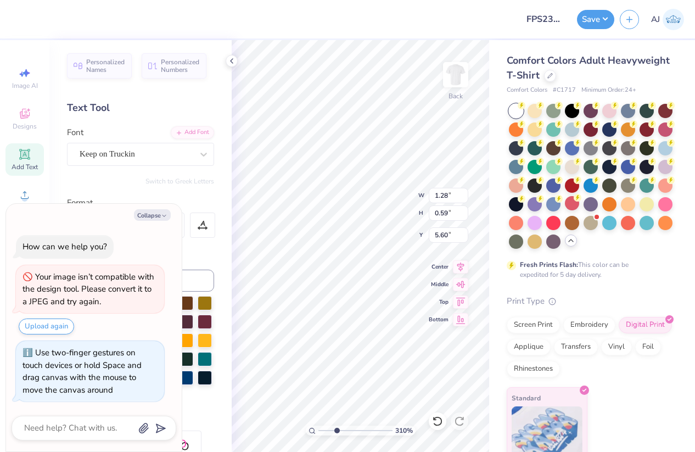
type textarea "18"
type input "3.09740720781137"
type textarea "x"
type textarea "189"
type input "3.09740720781137"
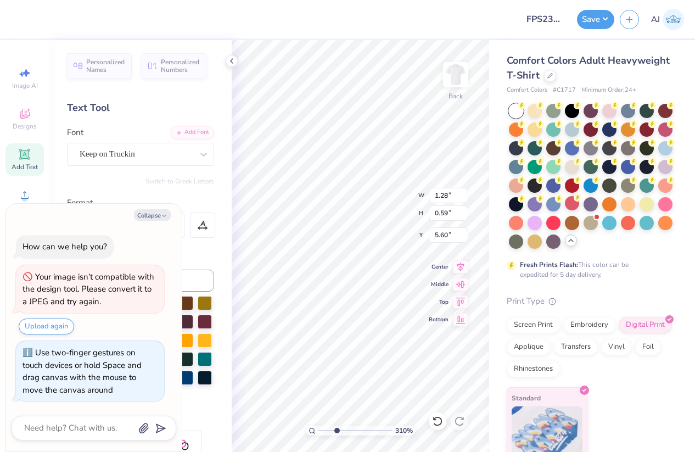
type textarea "x"
type textarea "1898"
type input "3.09740720781137"
type textarea "x"
type textarea "1898"
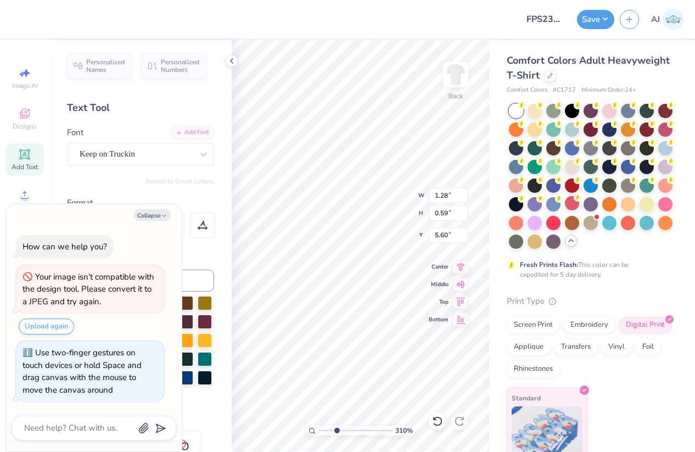
scroll to position [1, 0]
type input "3.09740720781137"
type textarea "x"
type textarea "1898"
type input "3.09740720781137"
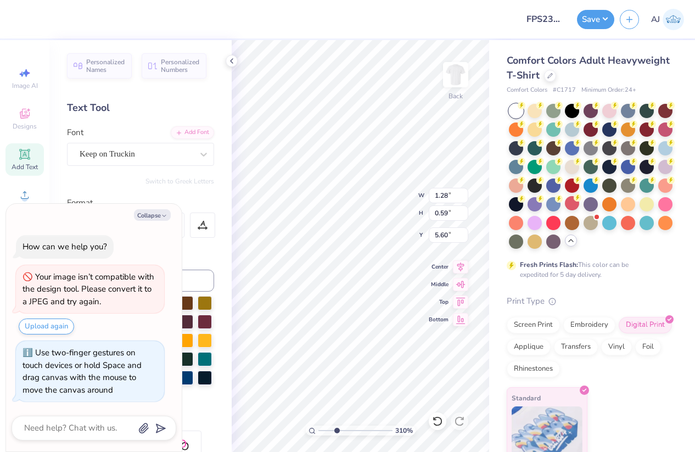
type textarea "x"
type input "9.62"
type input "7.63"
type input "3.00"
type input "3.09740720781137"
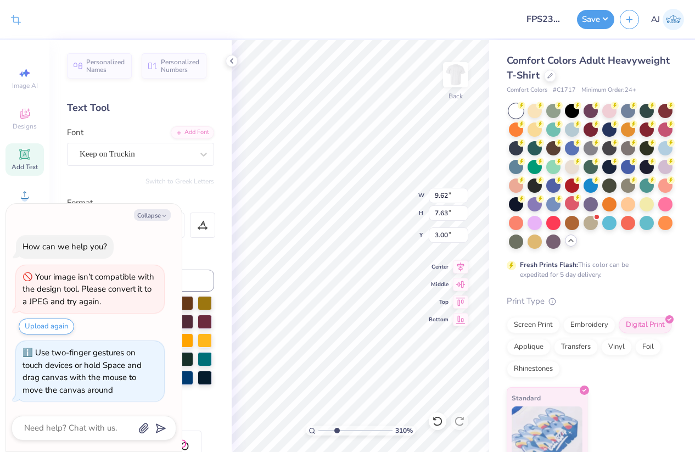
type textarea "x"
type input "3.09740720781137"
type textarea "x"
type input "3.09740720781137"
type textarea "x"
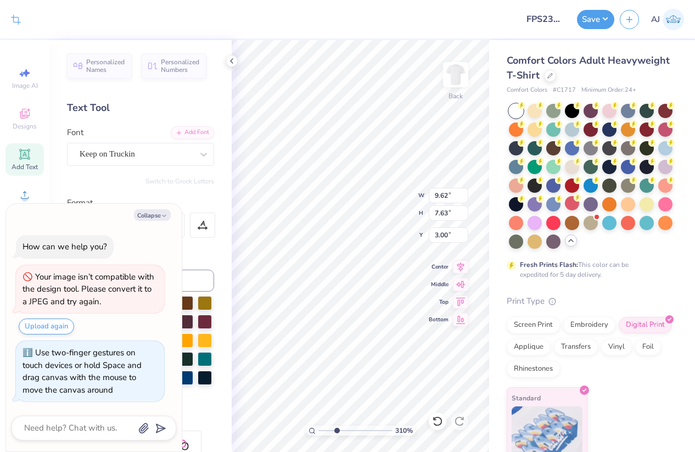
type input "3.09740720781137"
type textarea "x"
type input "1.76"
type input "0.60"
type input "5.60"
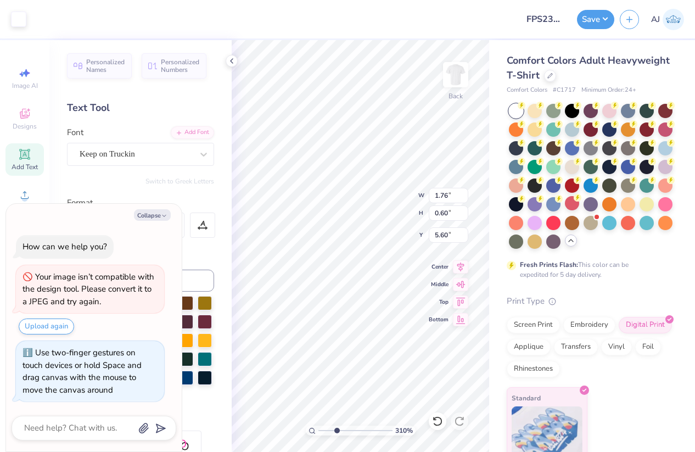
type input "3.09740720781137"
type textarea "x"
type input "3.09740720781137"
type textarea "x"
type input "5.59"
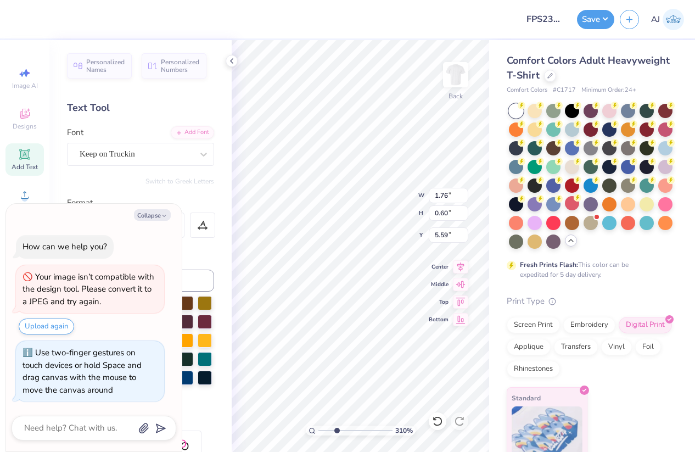
type input "3.09740720781137"
type textarea "x"
type input "3.09740720781137"
type textarea "x"
type input "3.09740720781137"
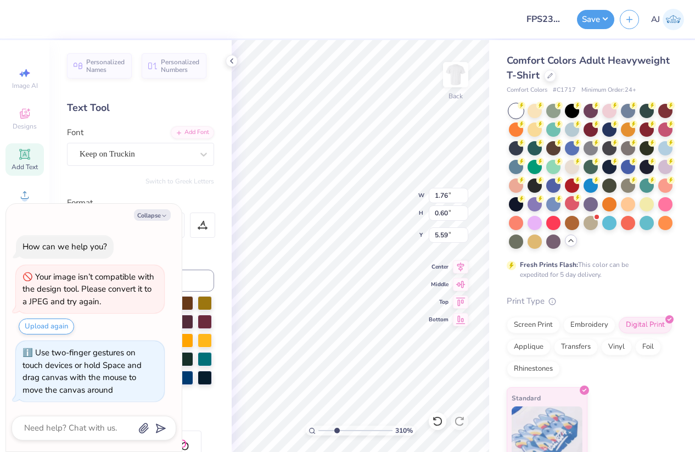
type textarea "x"
type input "3.09740720781137"
type textarea "x"
type input "5.61"
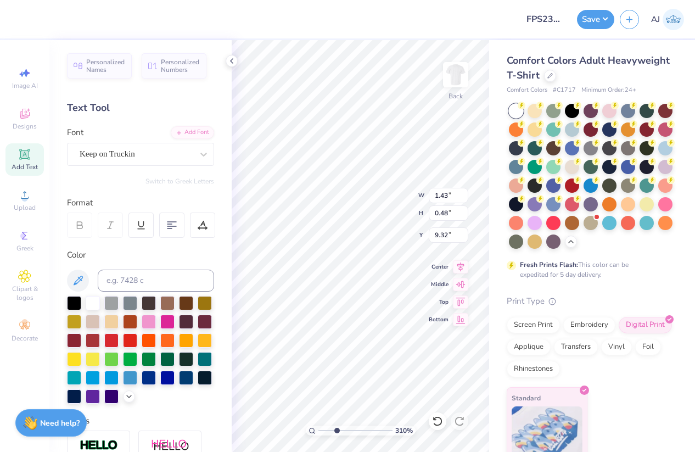
click at [136, 282] on input at bounding box center [156, 281] width 116 height 22
